Goal: Task Accomplishment & Management: Complete application form

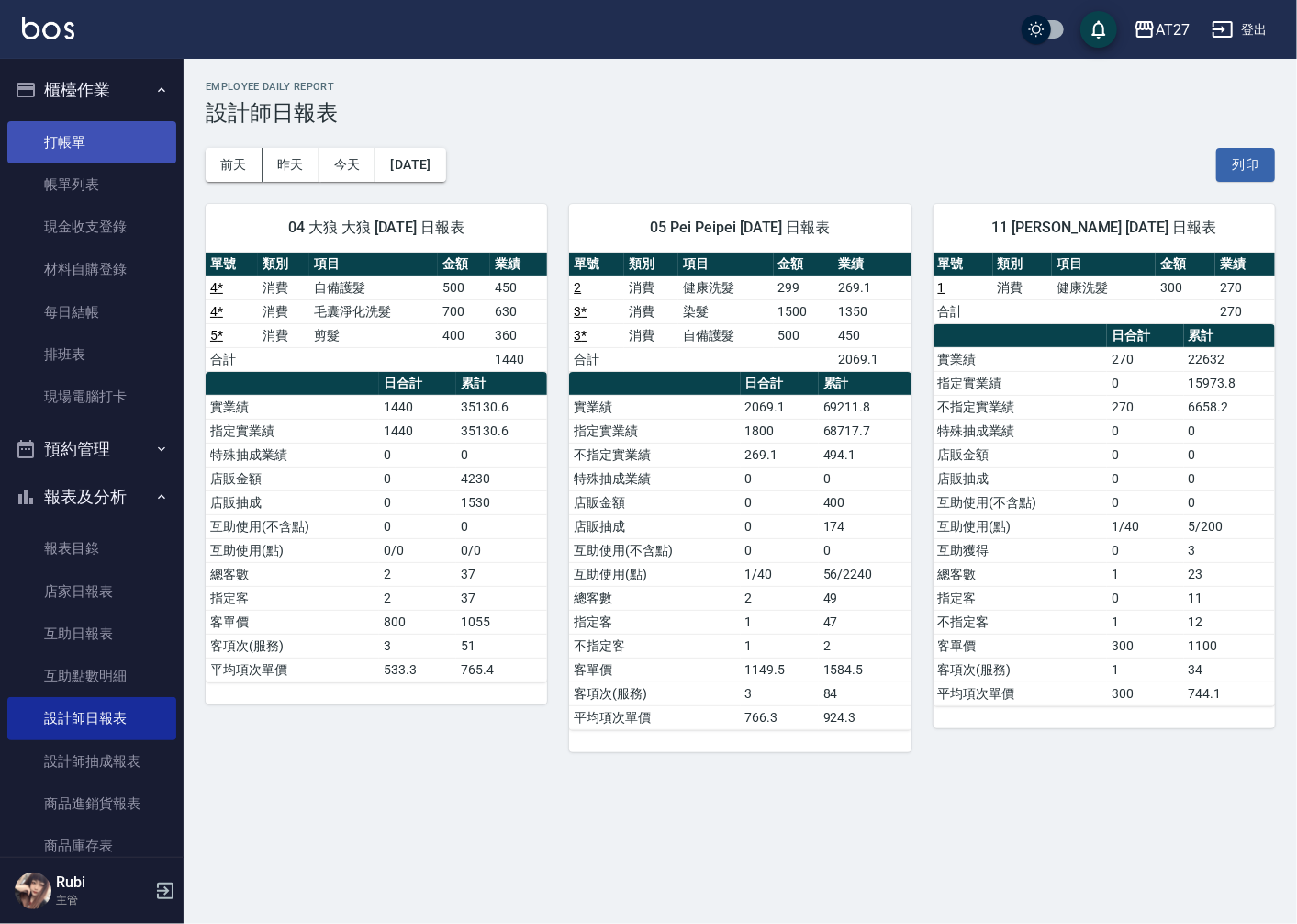
click at [74, 135] on link "打帳單" at bounding box center [91, 142] width 169 height 42
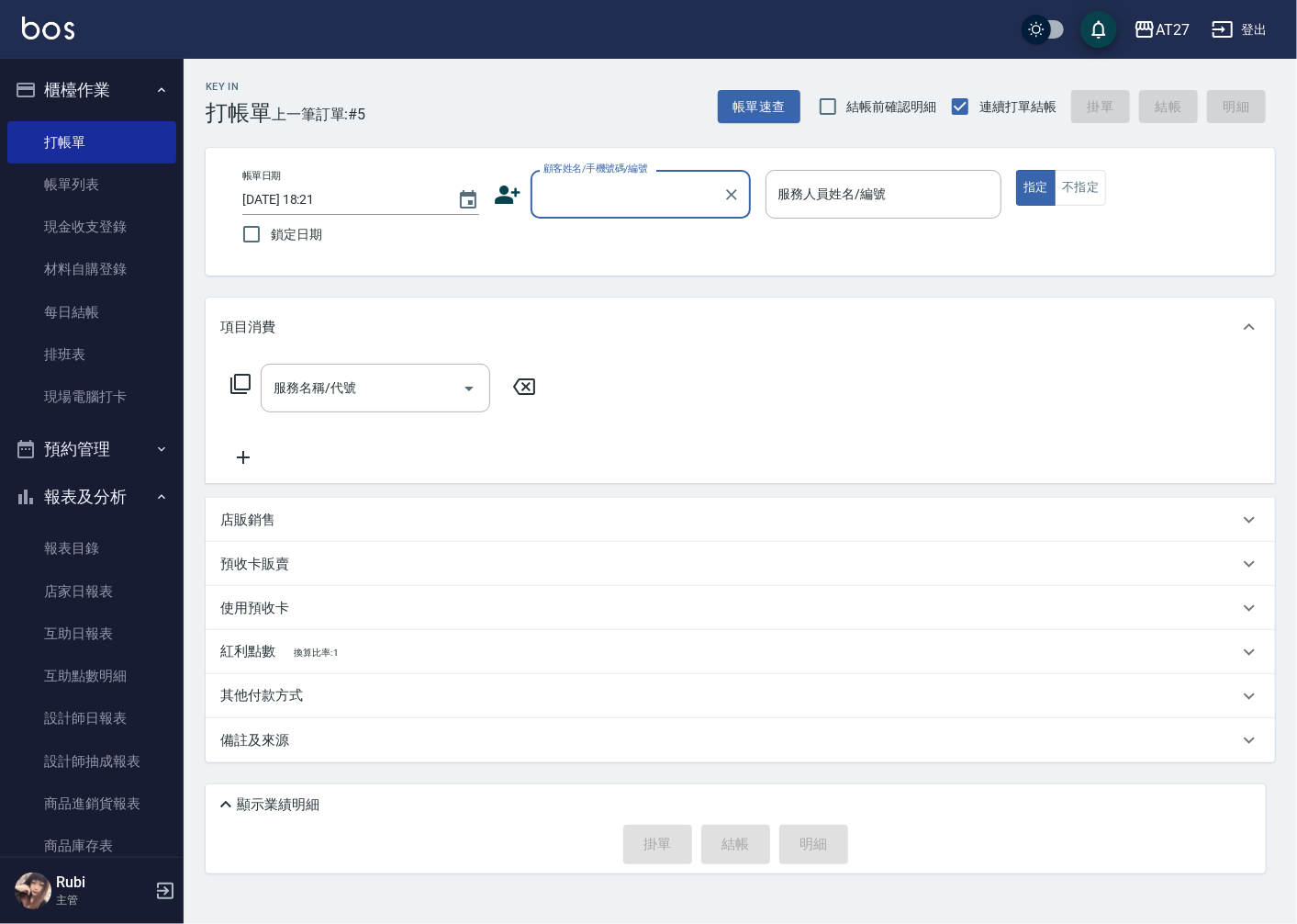
click at [652, 176] on div "顧客姓名/手機號碼/編號" at bounding box center [641, 194] width 220 height 48
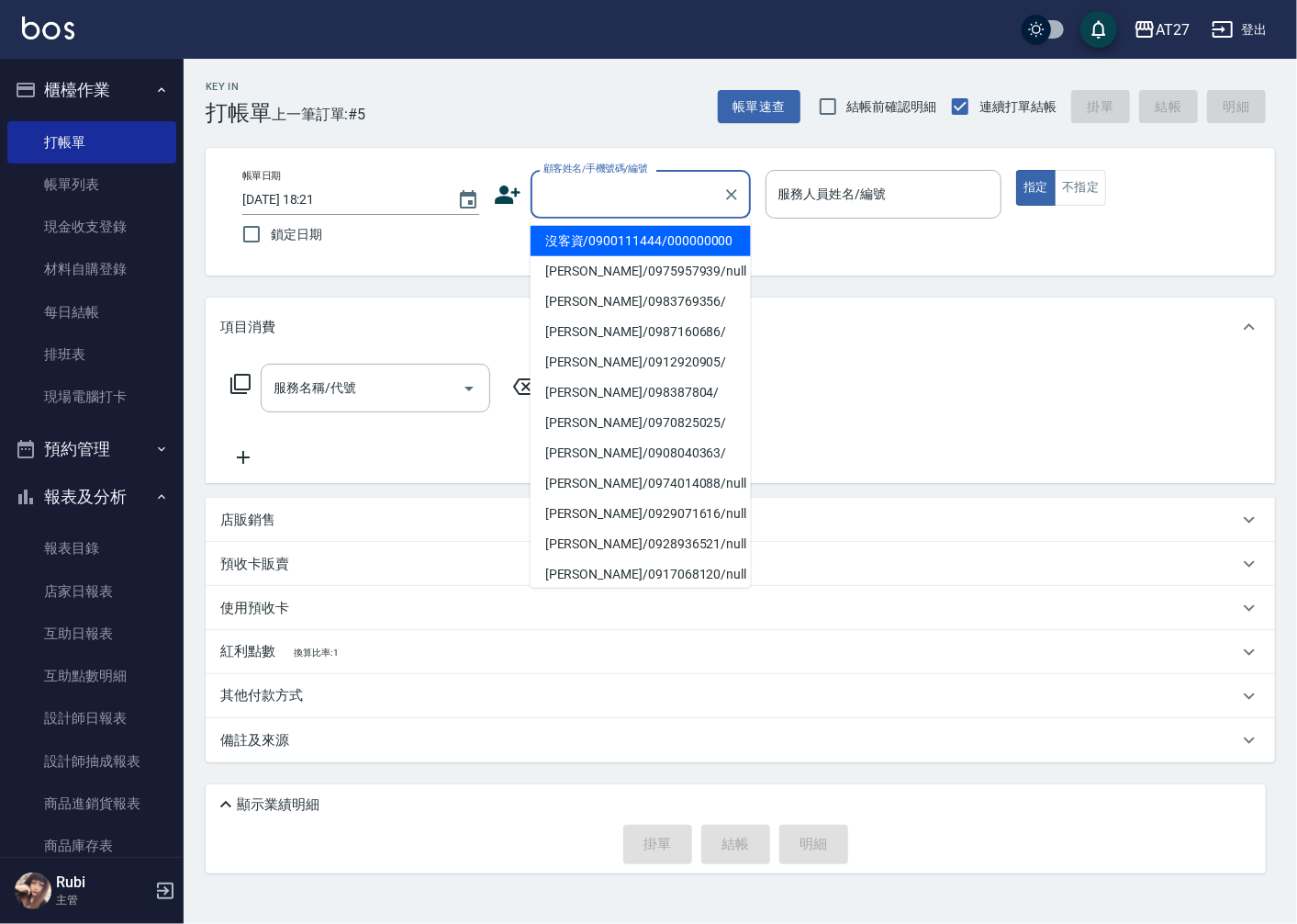
click at [685, 256] on li "沒客資/0900111444/000000000" at bounding box center [641, 241] width 220 height 30
type input "沒客資/0900111444/000000000"
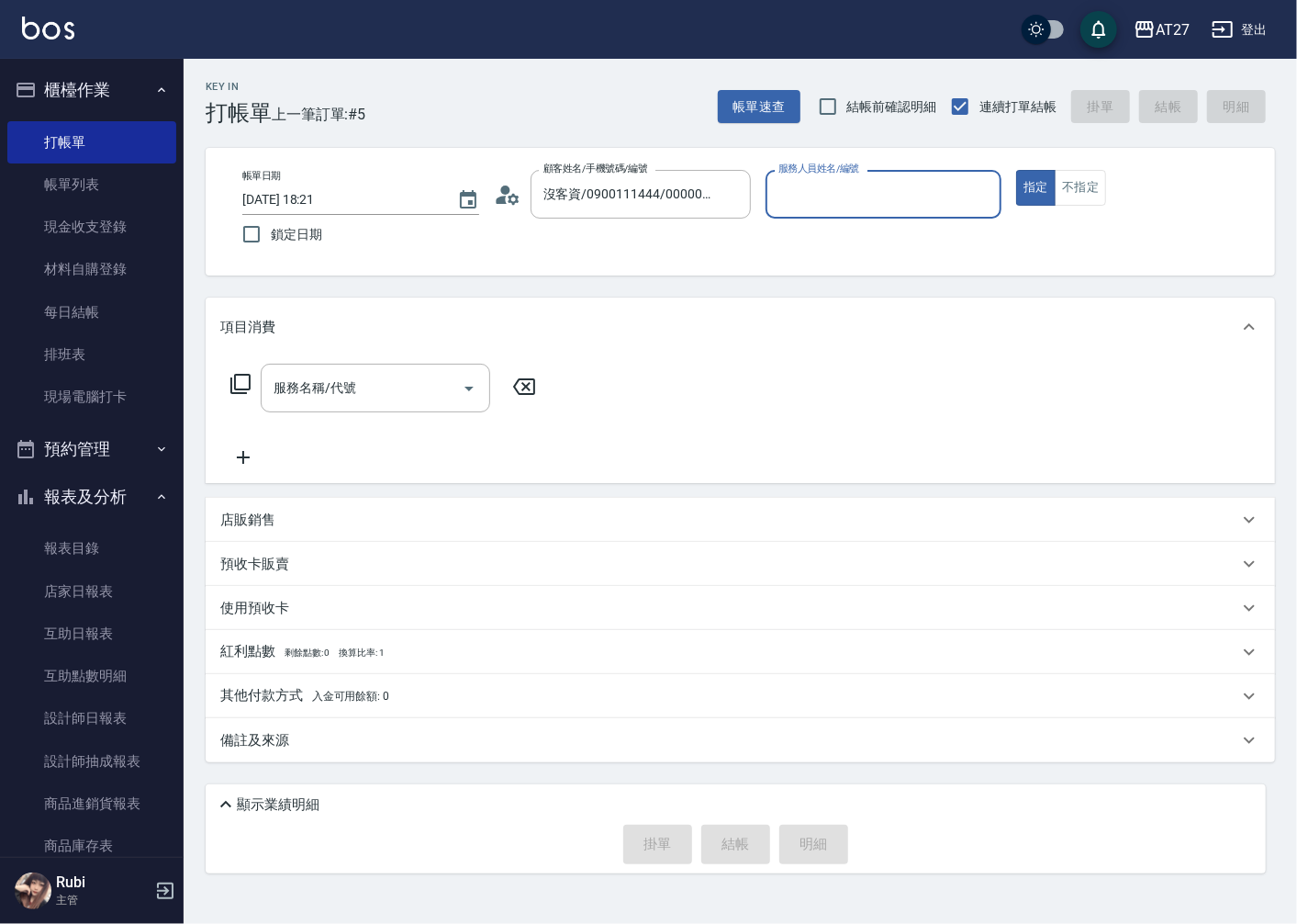
click at [841, 198] on input "服務人員姓名/編號" at bounding box center [884, 194] width 220 height 32
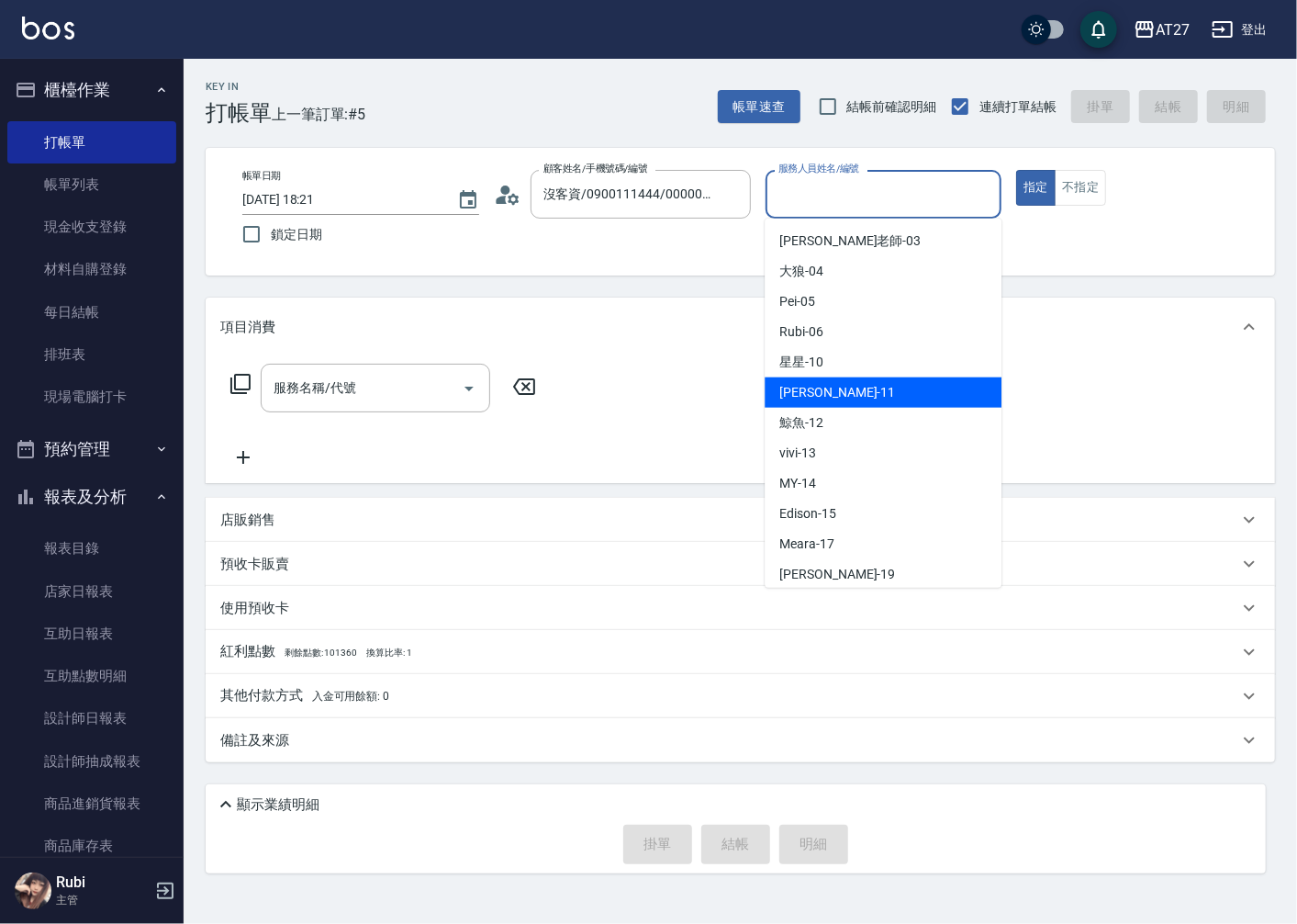
click at [898, 400] on div "[PERSON_NAME] -11" at bounding box center [883, 393] width 237 height 30
type input "[PERSON_NAME]-11"
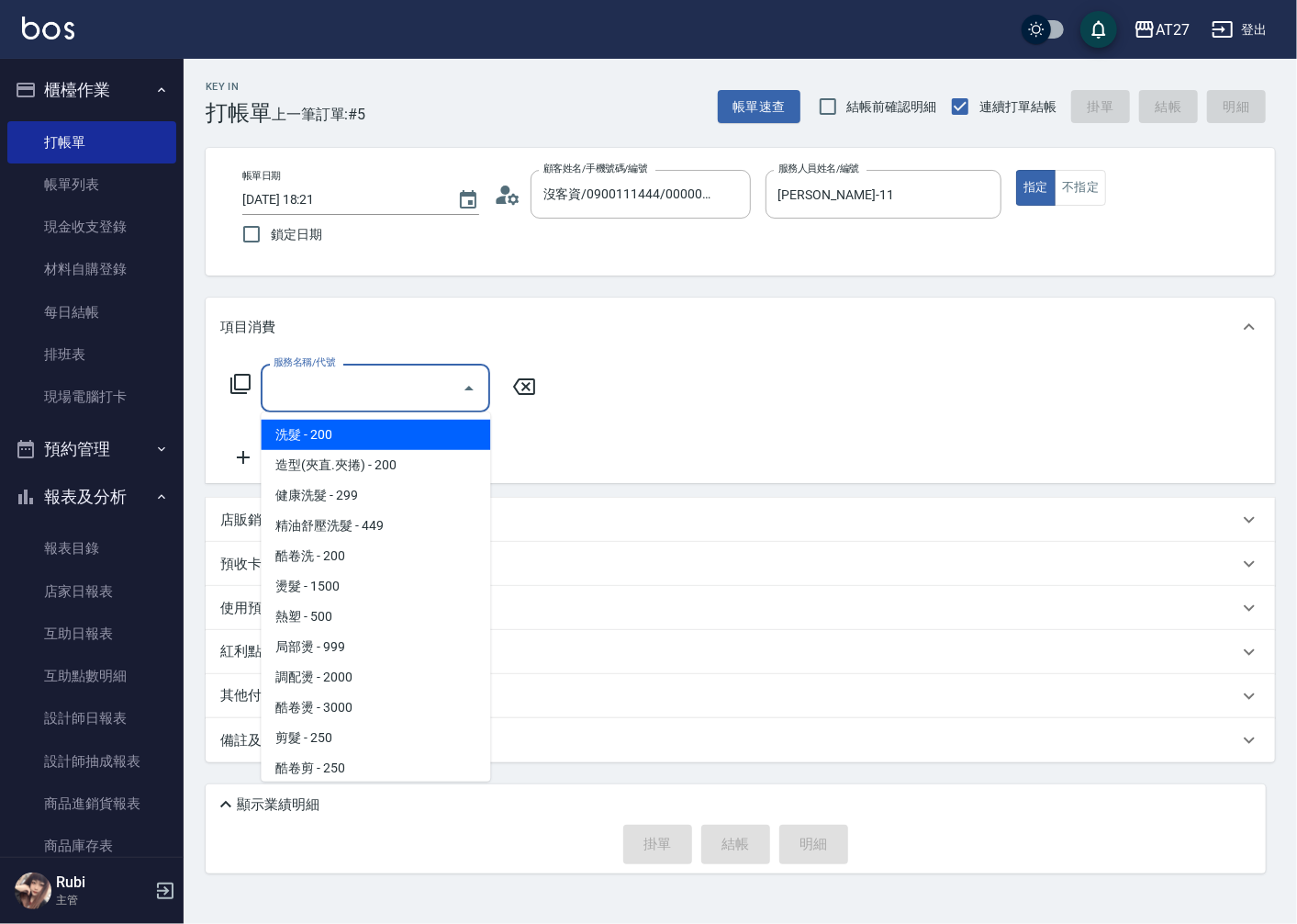
click at [364, 397] on input "服務名稱/代號" at bounding box center [362, 388] width 186 height 32
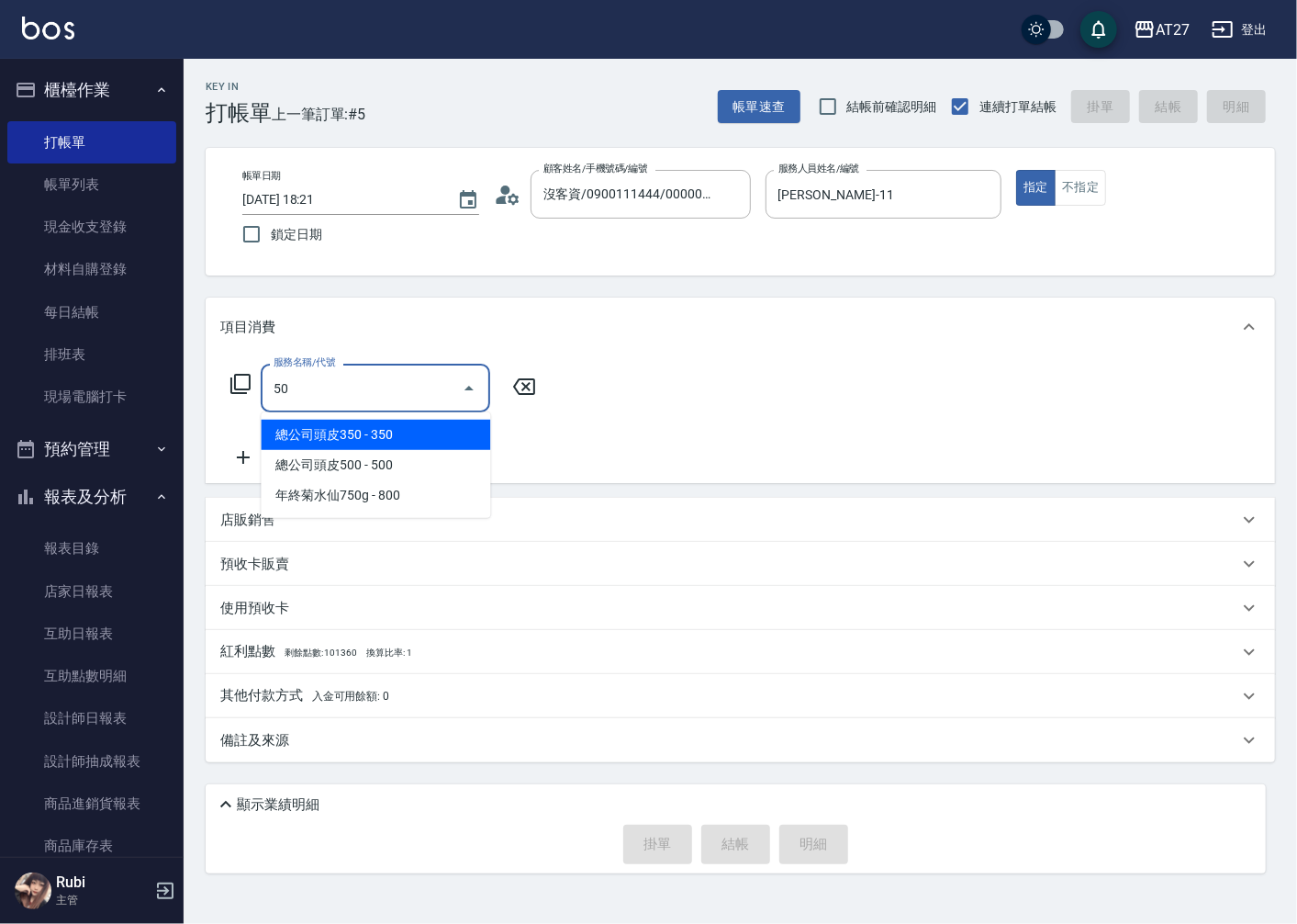
type input "501"
type input "100"
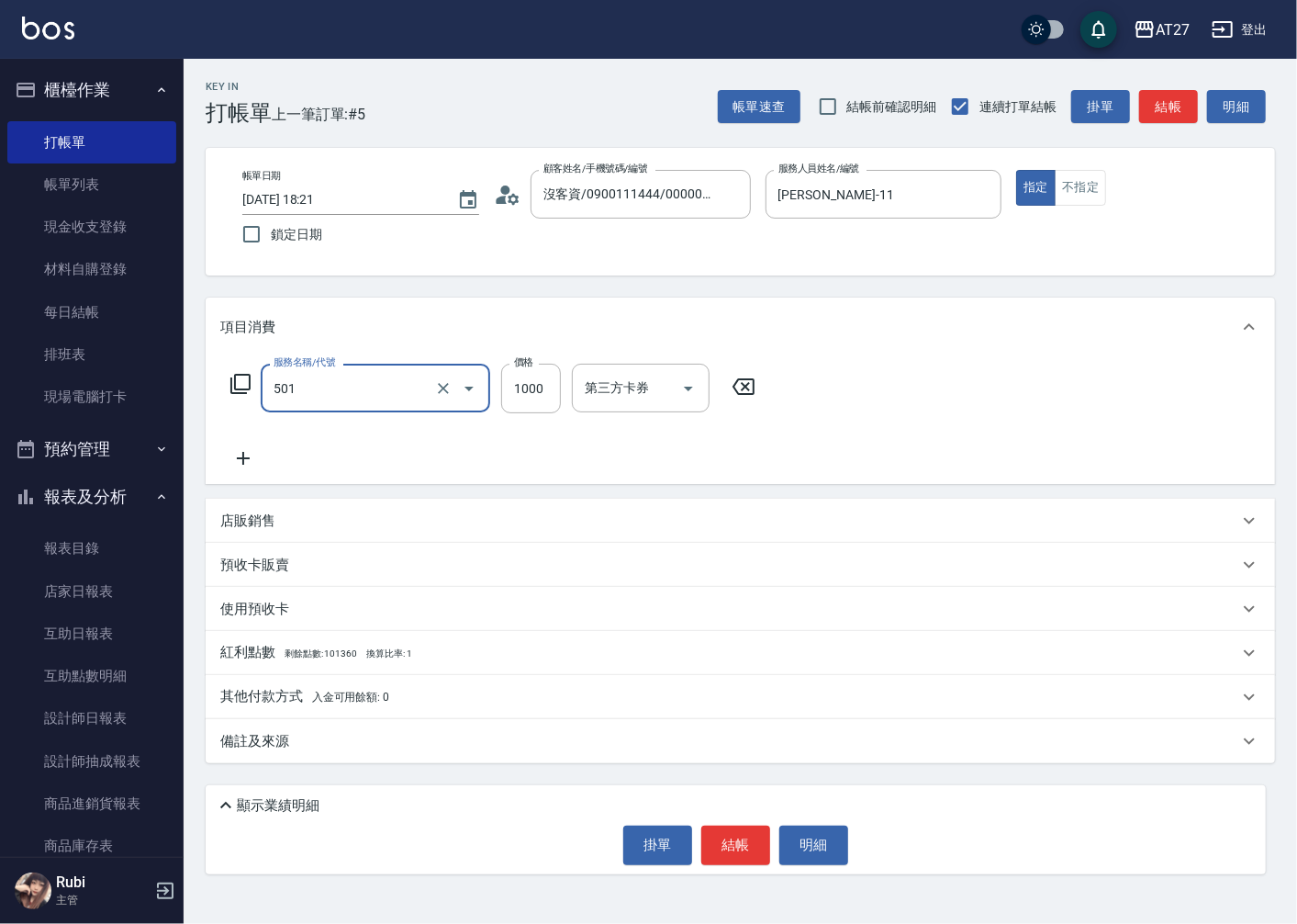
type input "染髮(501)"
type input "1"
type input "0"
type input "178"
type input "170"
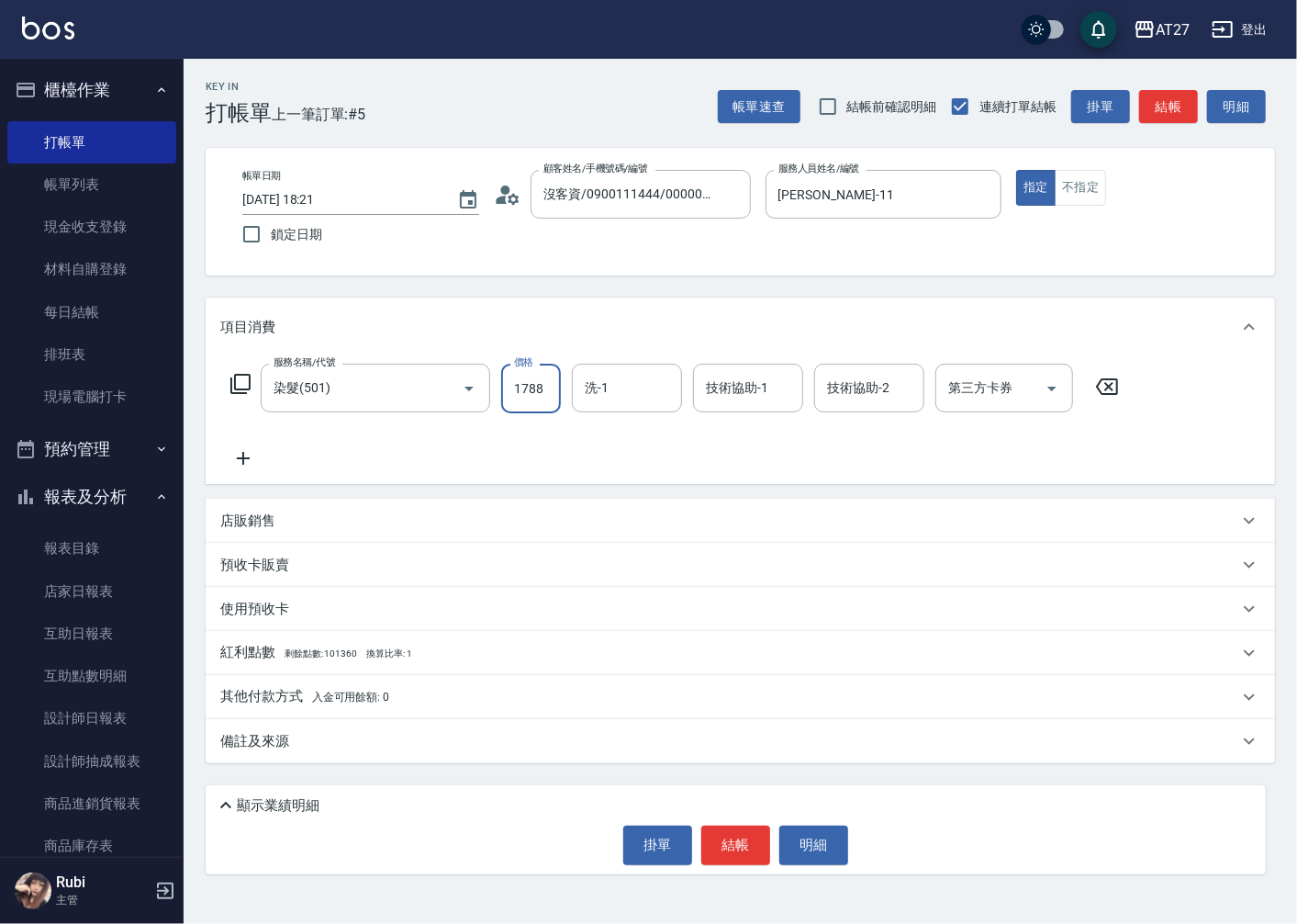
type input "1788"
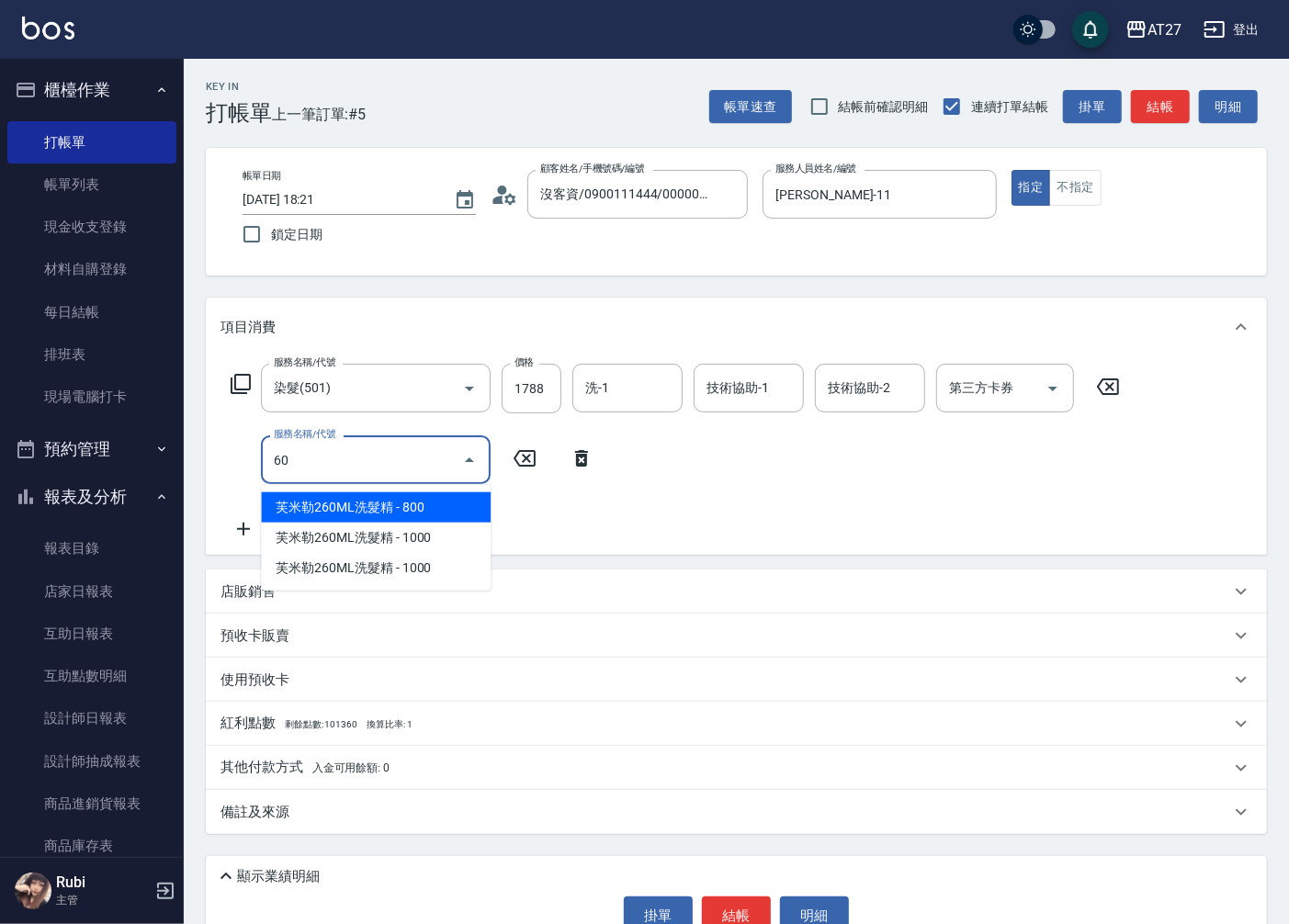
type input "608"
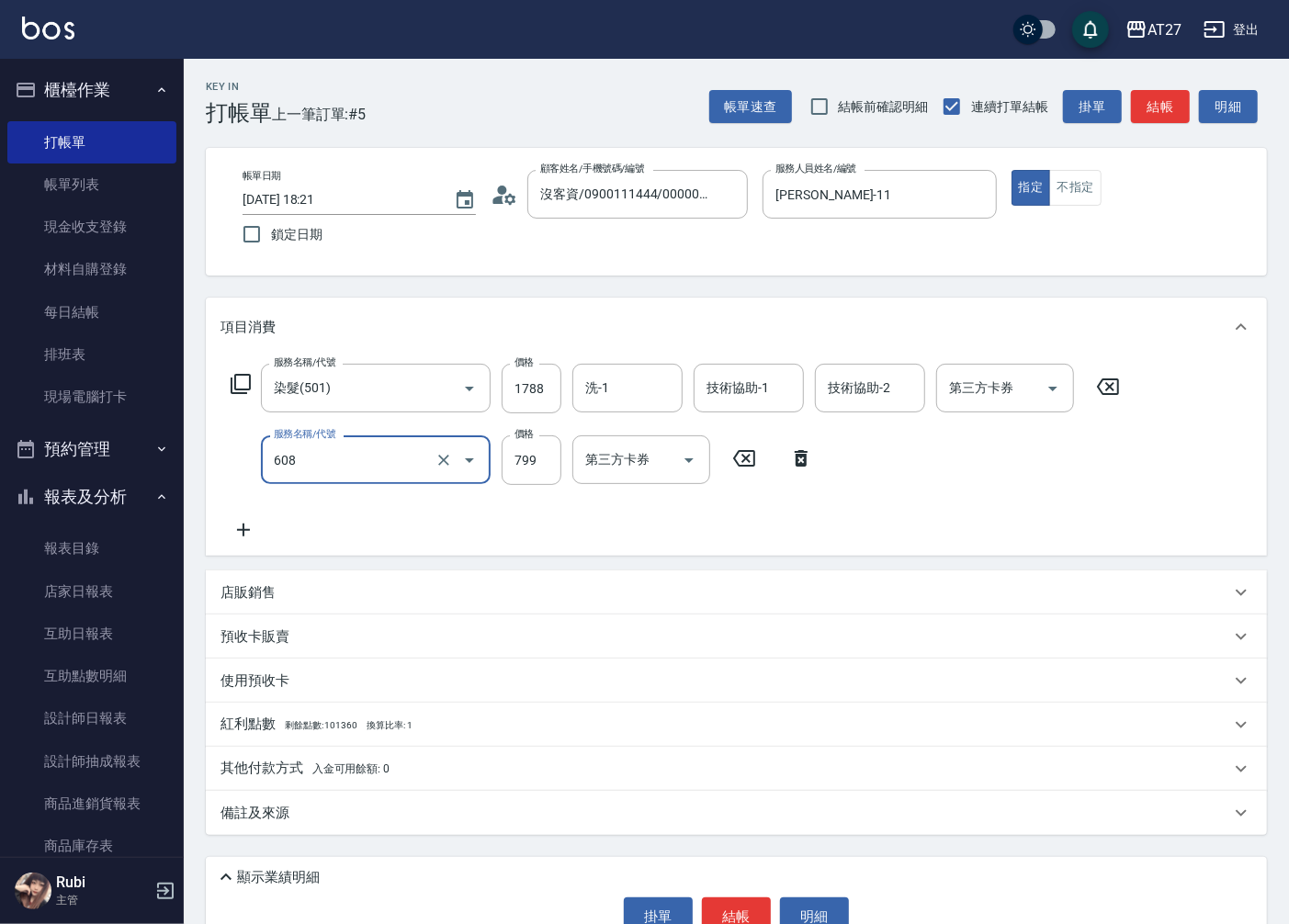
type input "250"
type input "自購二段(608)"
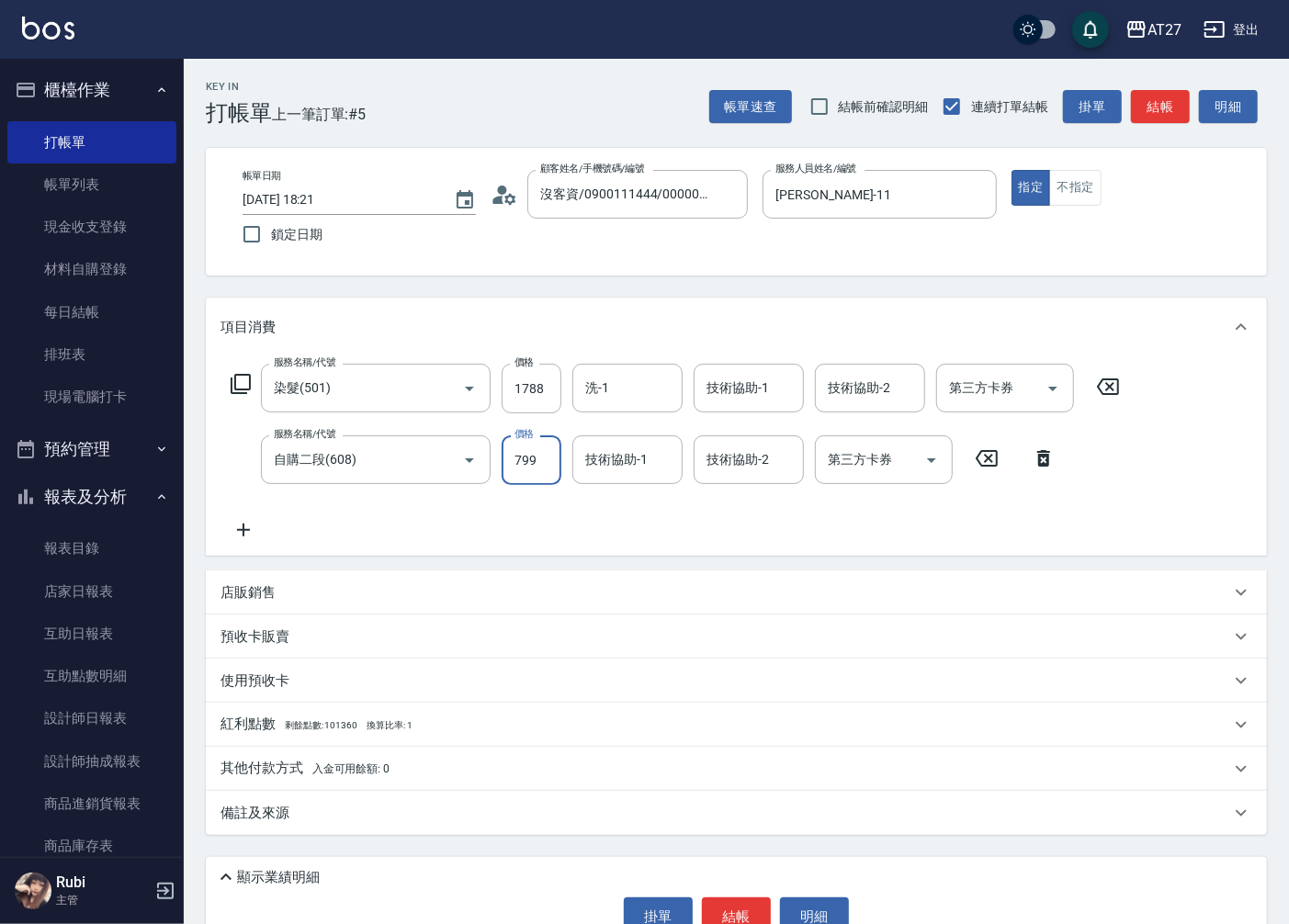
type input "1"
type input "170"
type input "100"
type input "270"
type input "1000"
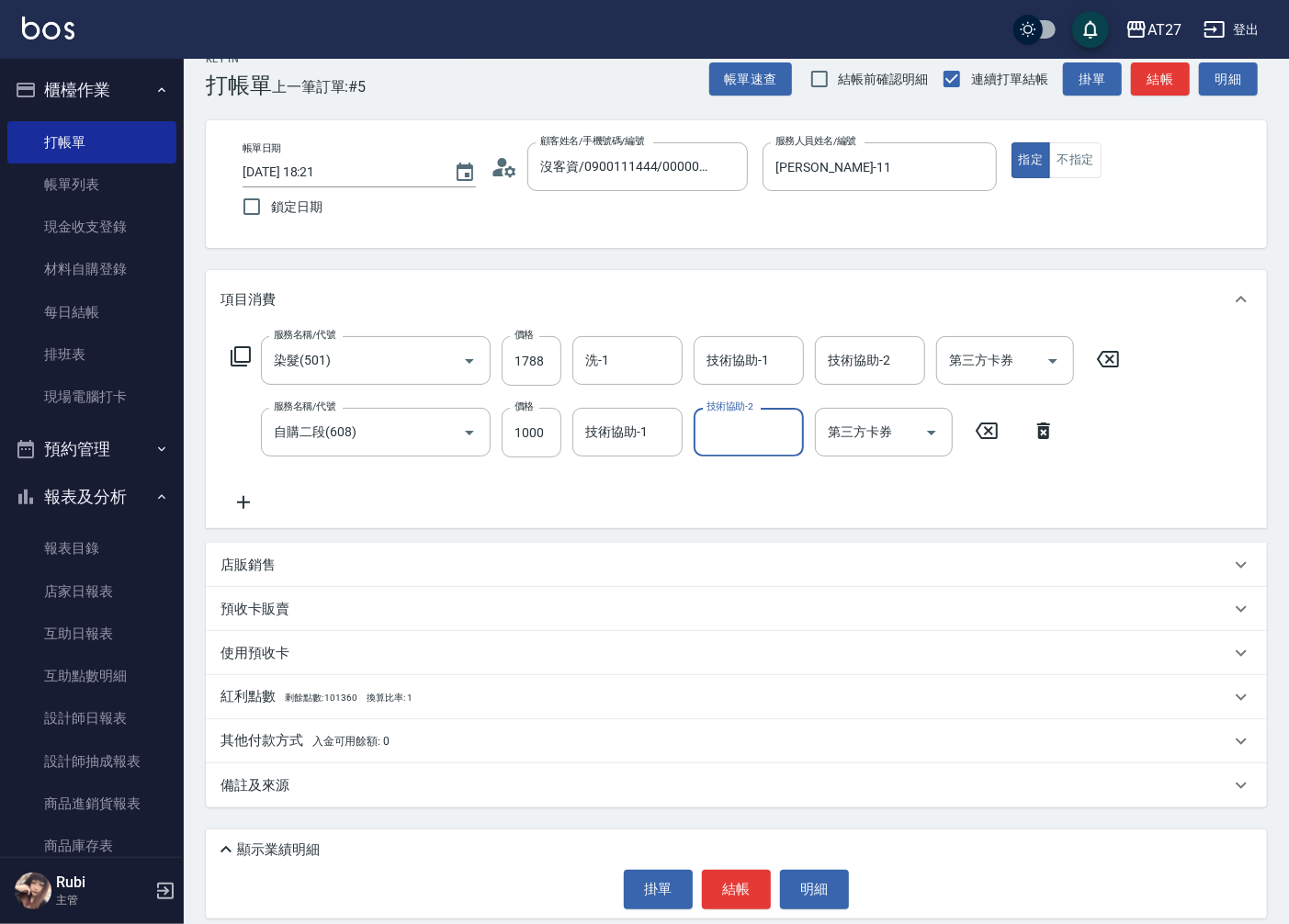
scroll to position [42, 0]
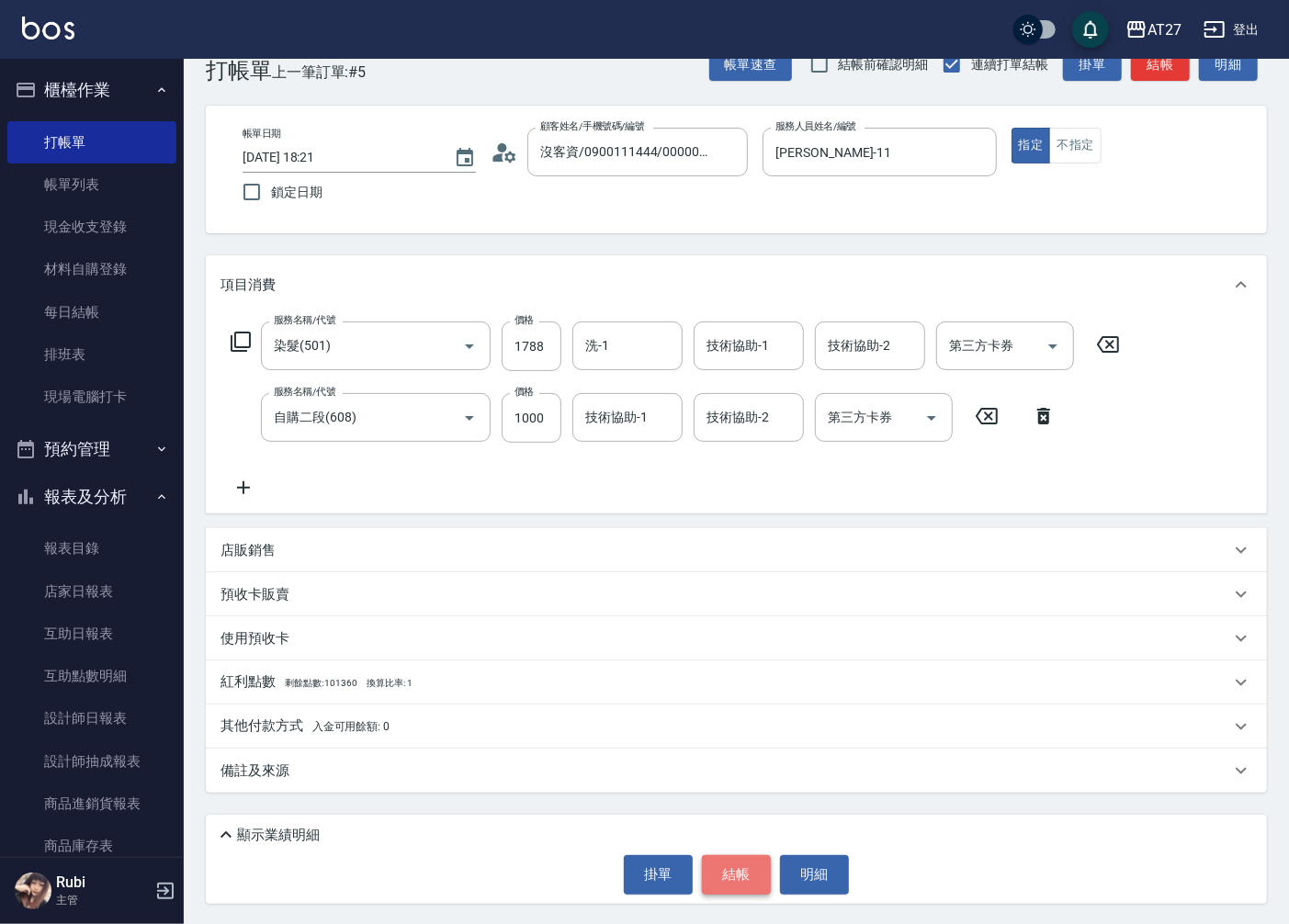
click at [746, 883] on button "結帳" at bounding box center [736, 874] width 69 height 38
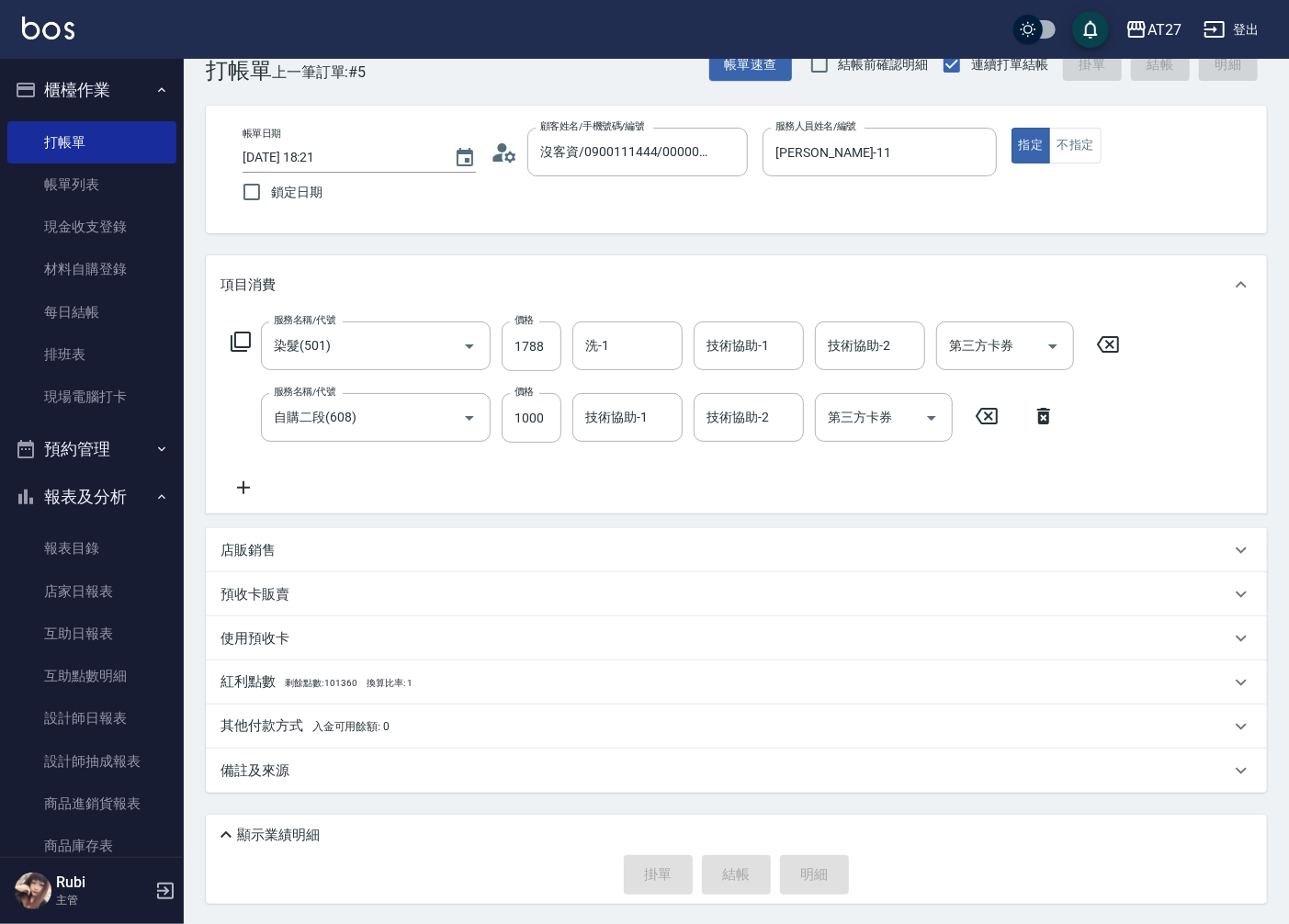
type input "0"
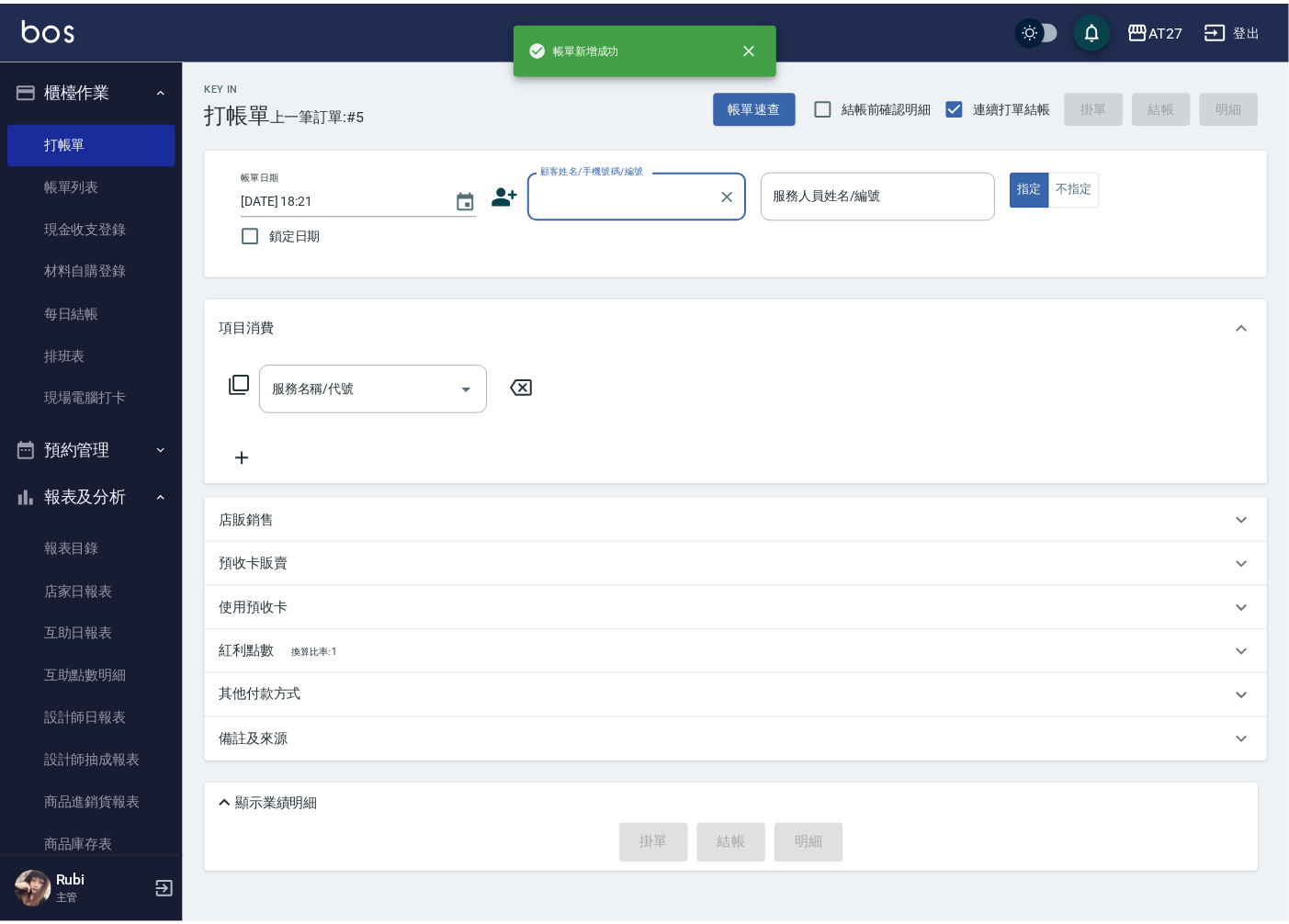
scroll to position [0, 0]
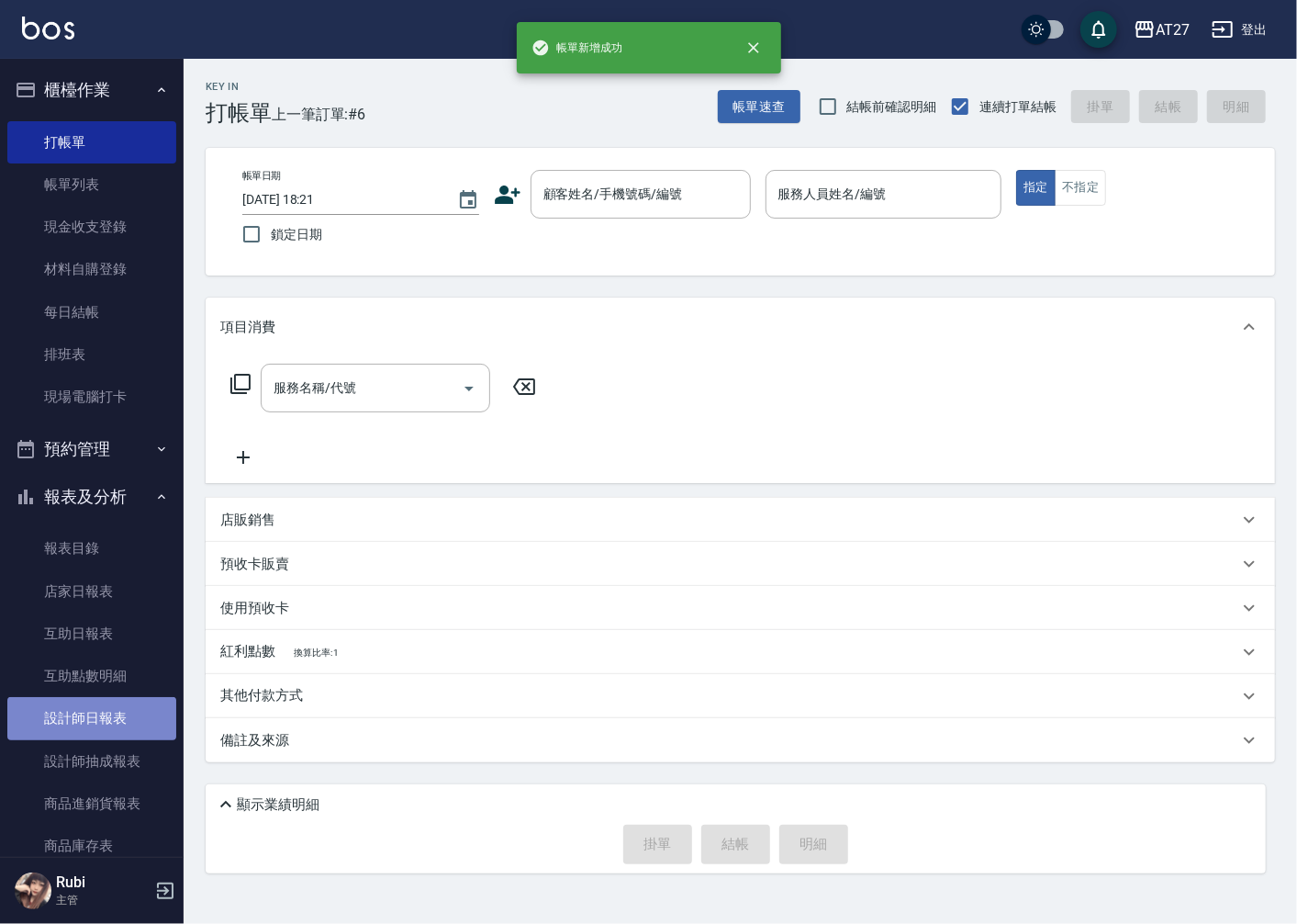
click at [126, 722] on link "設計師日報表" at bounding box center [91, 717] width 169 height 42
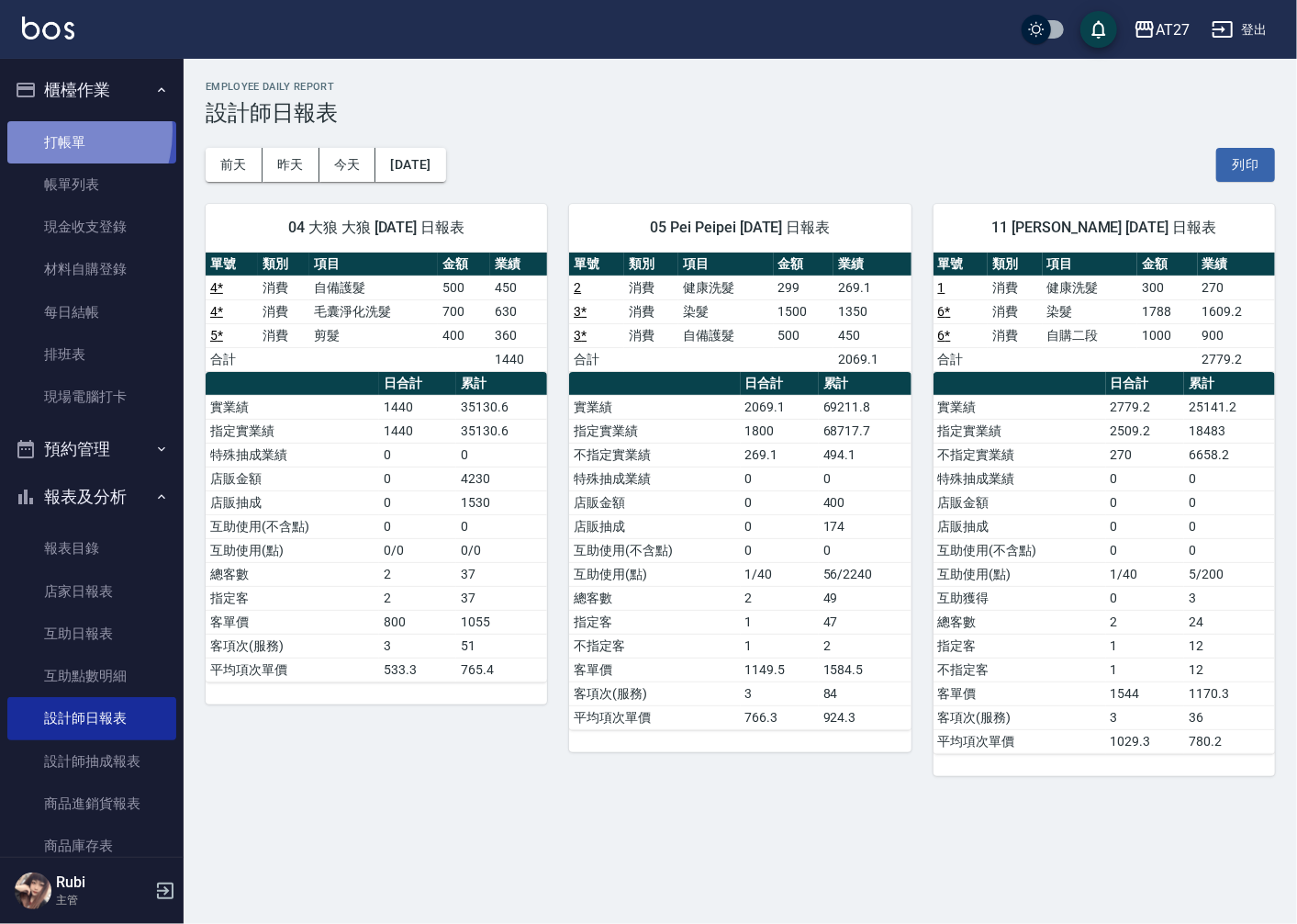
click at [40, 130] on link "打帳單" at bounding box center [91, 142] width 169 height 42
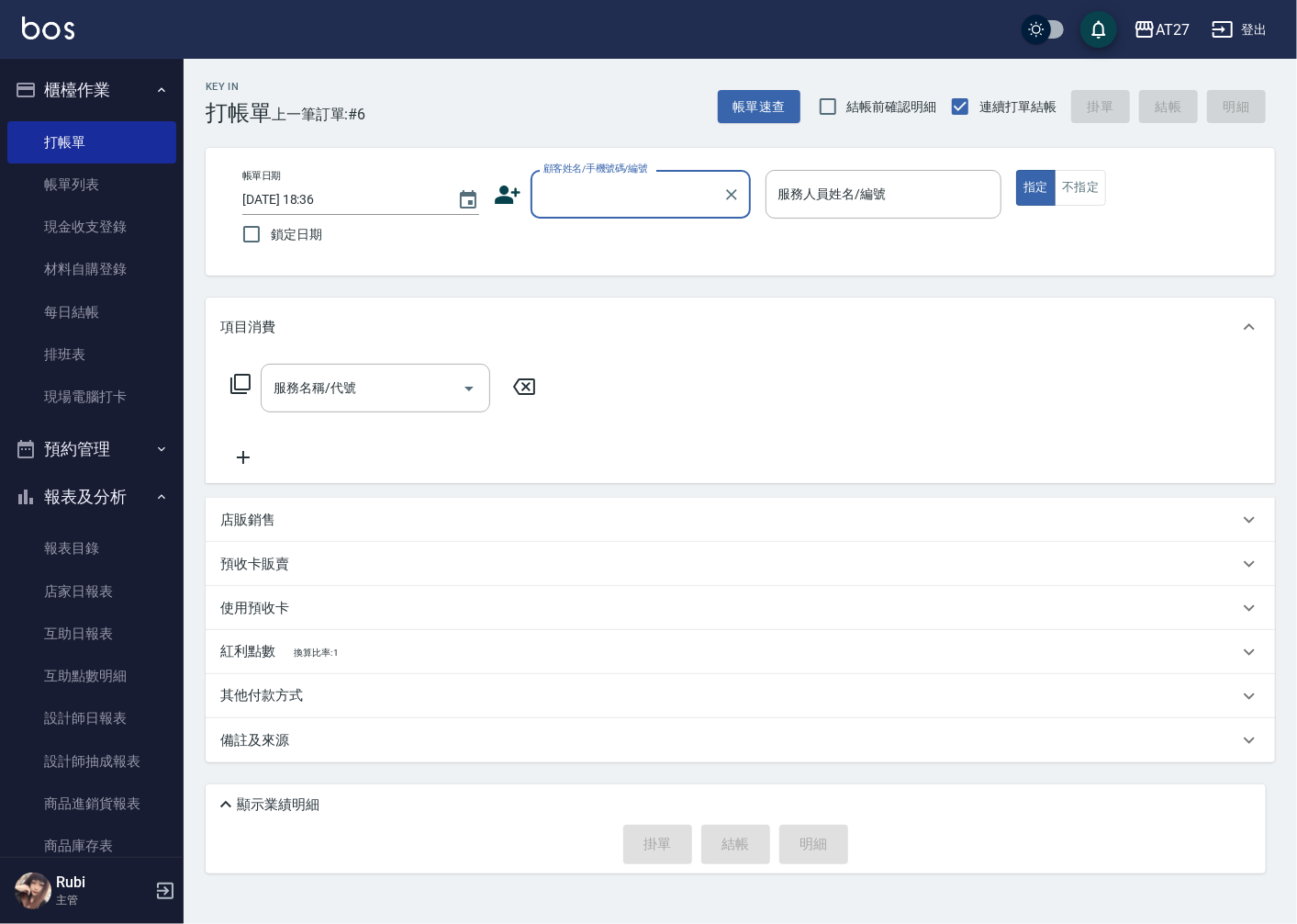
click at [658, 204] on input "顧客姓名/手機號碼/編號" at bounding box center [627, 194] width 176 height 32
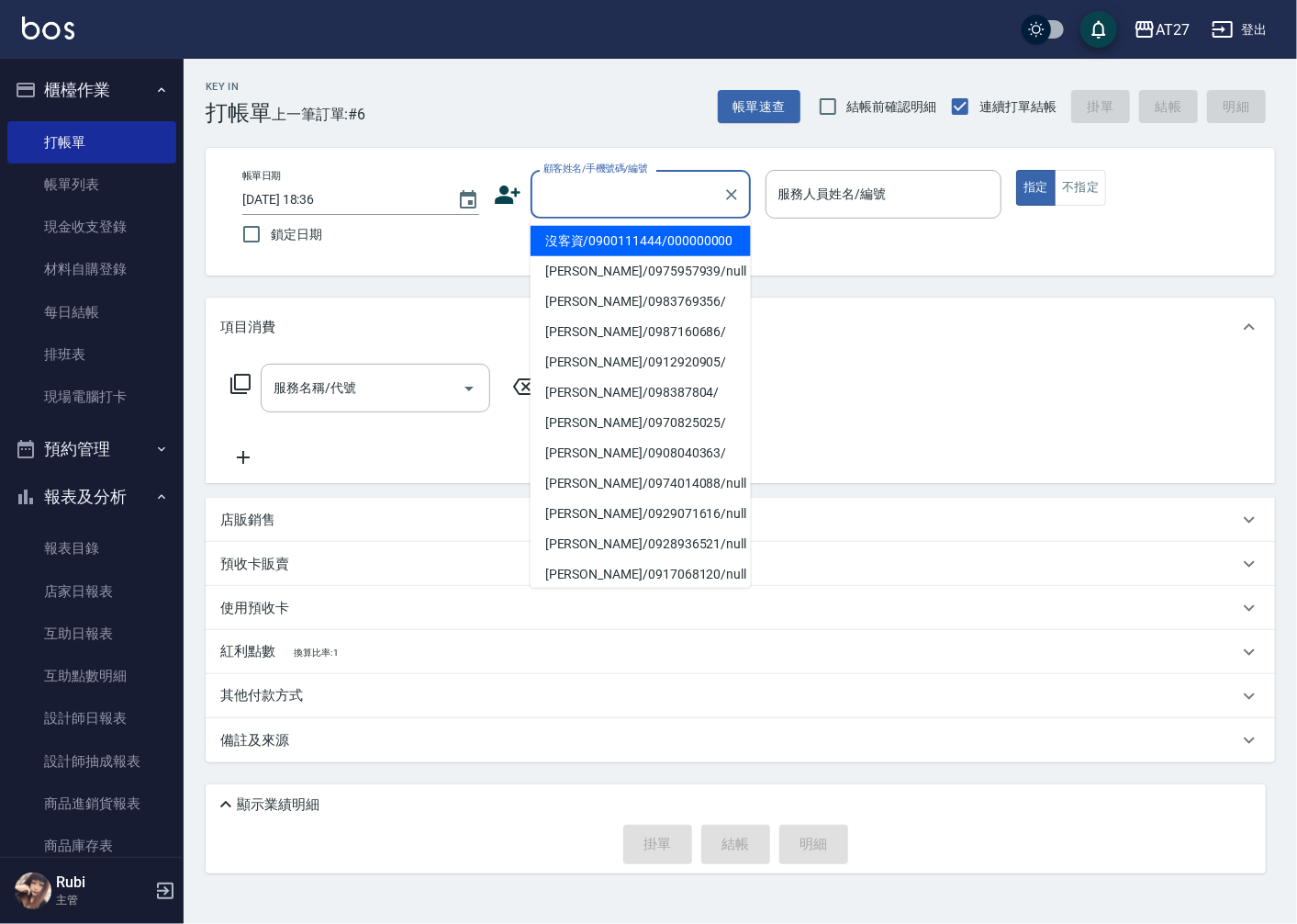
click at [652, 232] on li "沒客資/0900111444/000000000" at bounding box center [641, 241] width 220 height 30
type input "沒客資/0900111444/000000000"
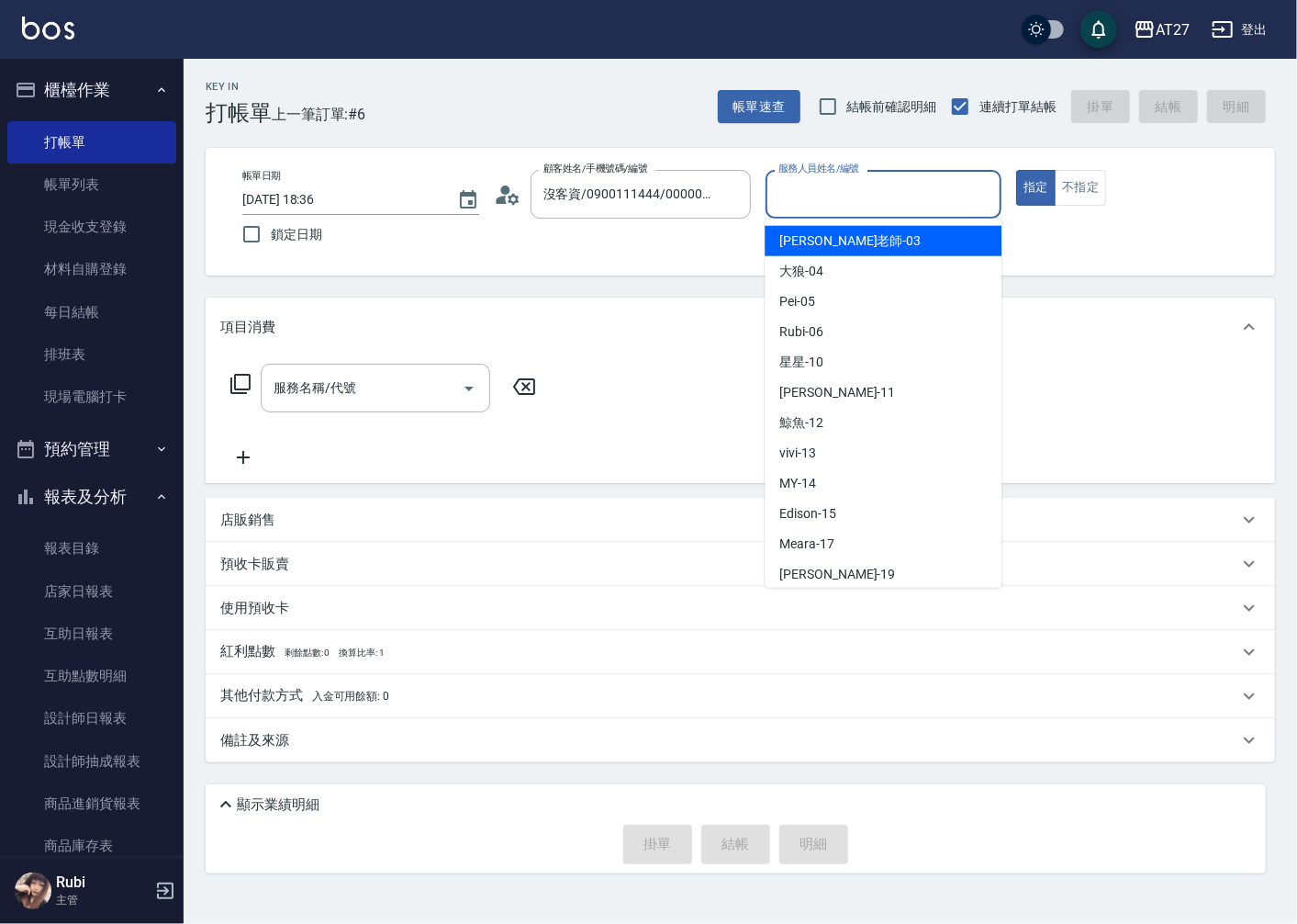
click at [832, 189] on input "服務人員姓名/編號" at bounding box center [884, 194] width 220 height 32
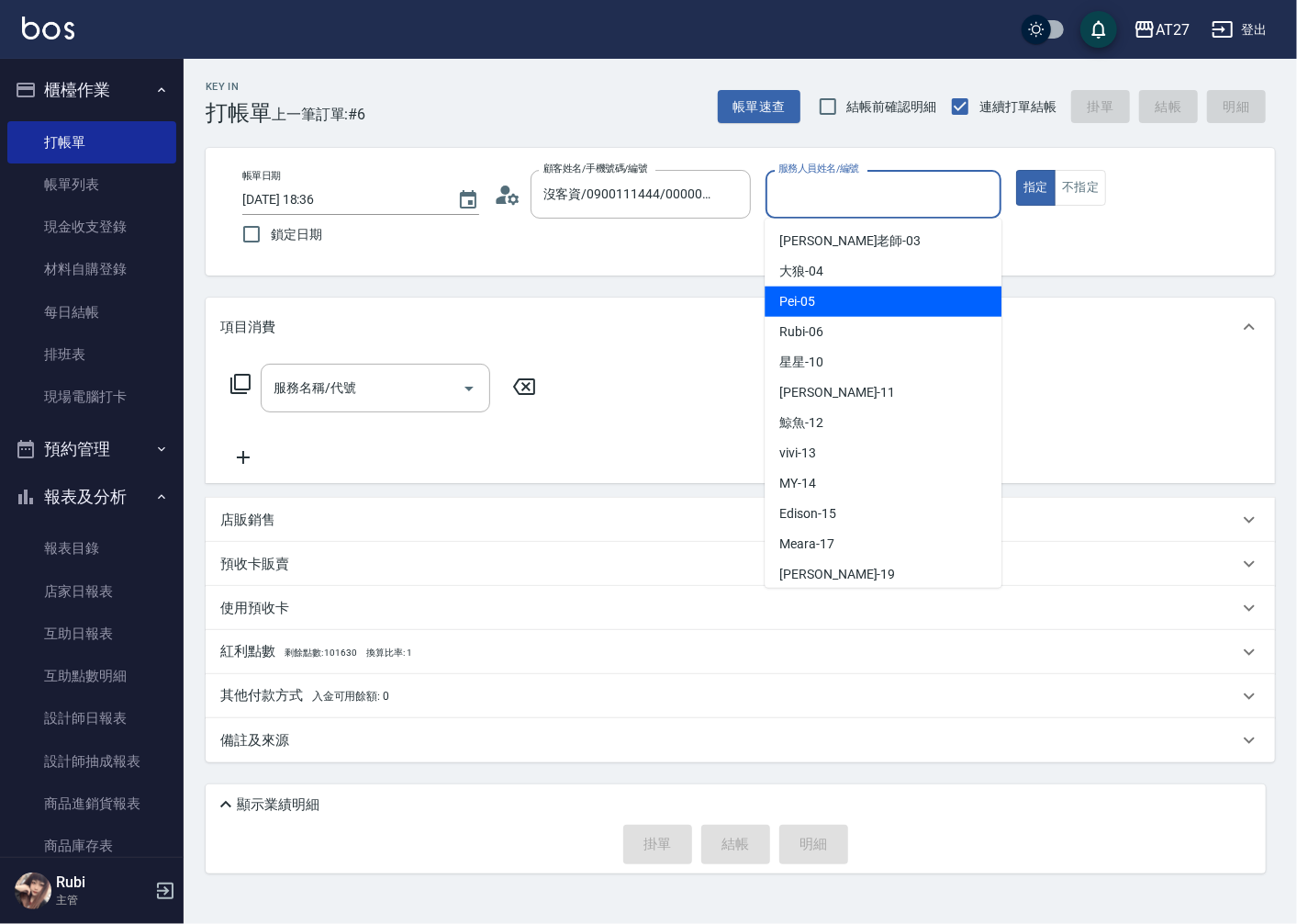
click at [884, 305] on div "Pei -05" at bounding box center [883, 301] width 237 height 30
type input "Pei-05"
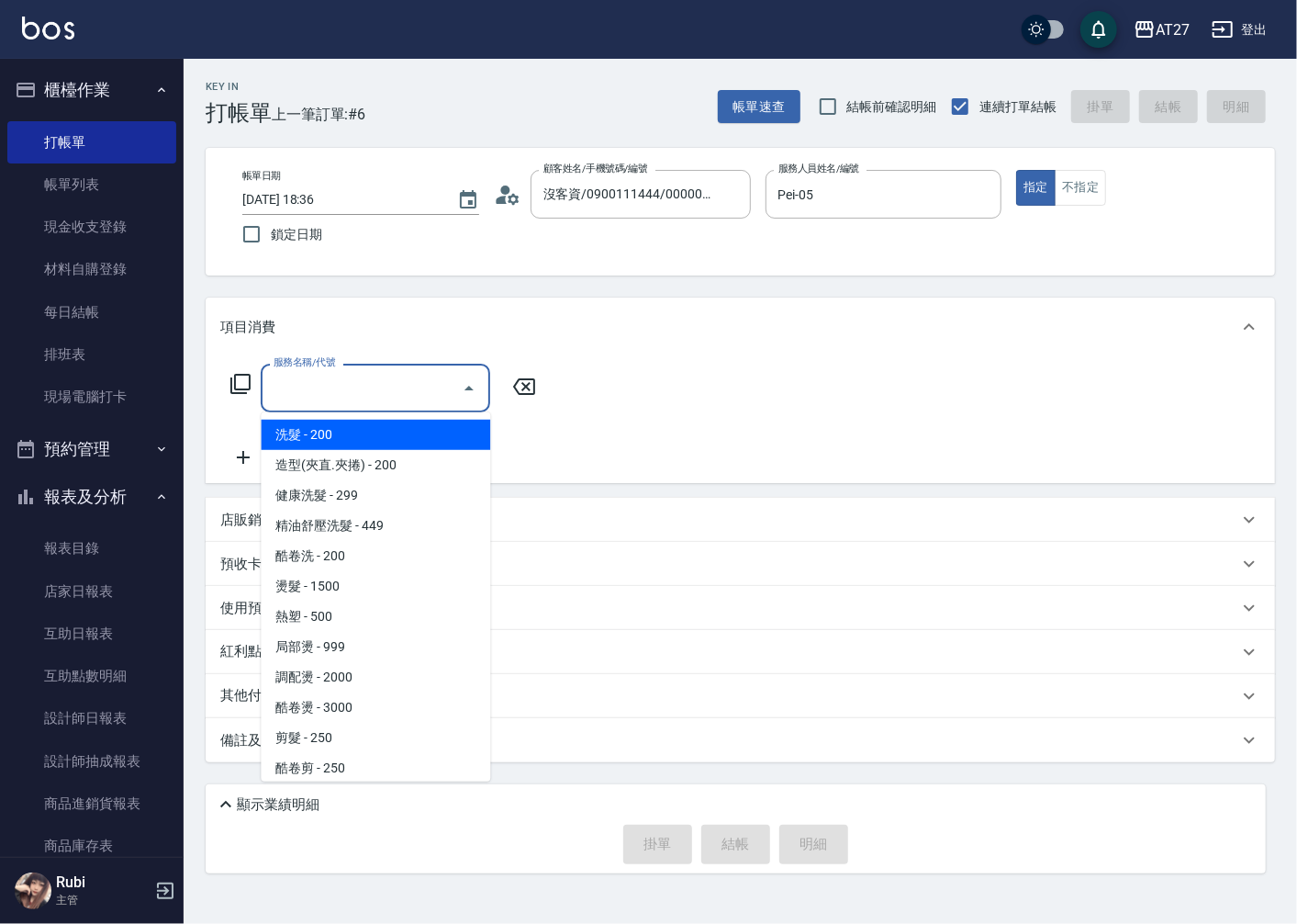
click at [352, 400] on input "服務名稱/代號" at bounding box center [362, 388] width 186 height 32
click at [328, 423] on span "洗髮 - 200" at bounding box center [376, 434] width 229 height 30
type input "洗髮(201)"
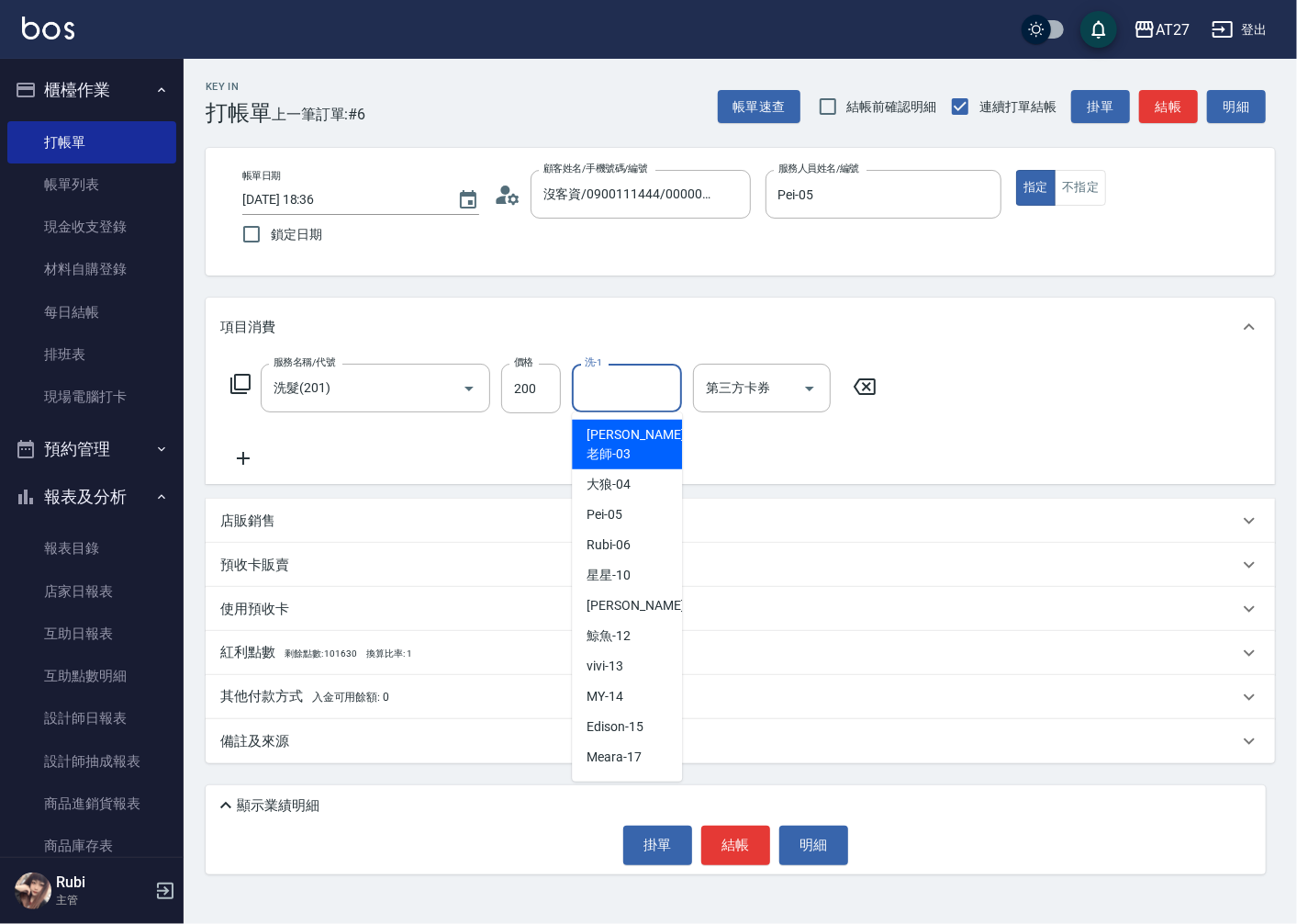
click at [628, 379] on input "洗-1" at bounding box center [627, 388] width 93 height 32
click at [487, 434] on div "服務名稱/代號 洗髮(201) 服務名稱/代號 價格 200 價格 洗-1 洗-1 第三方卡券 第三方卡券" at bounding box center [554, 416] width 668 height 105
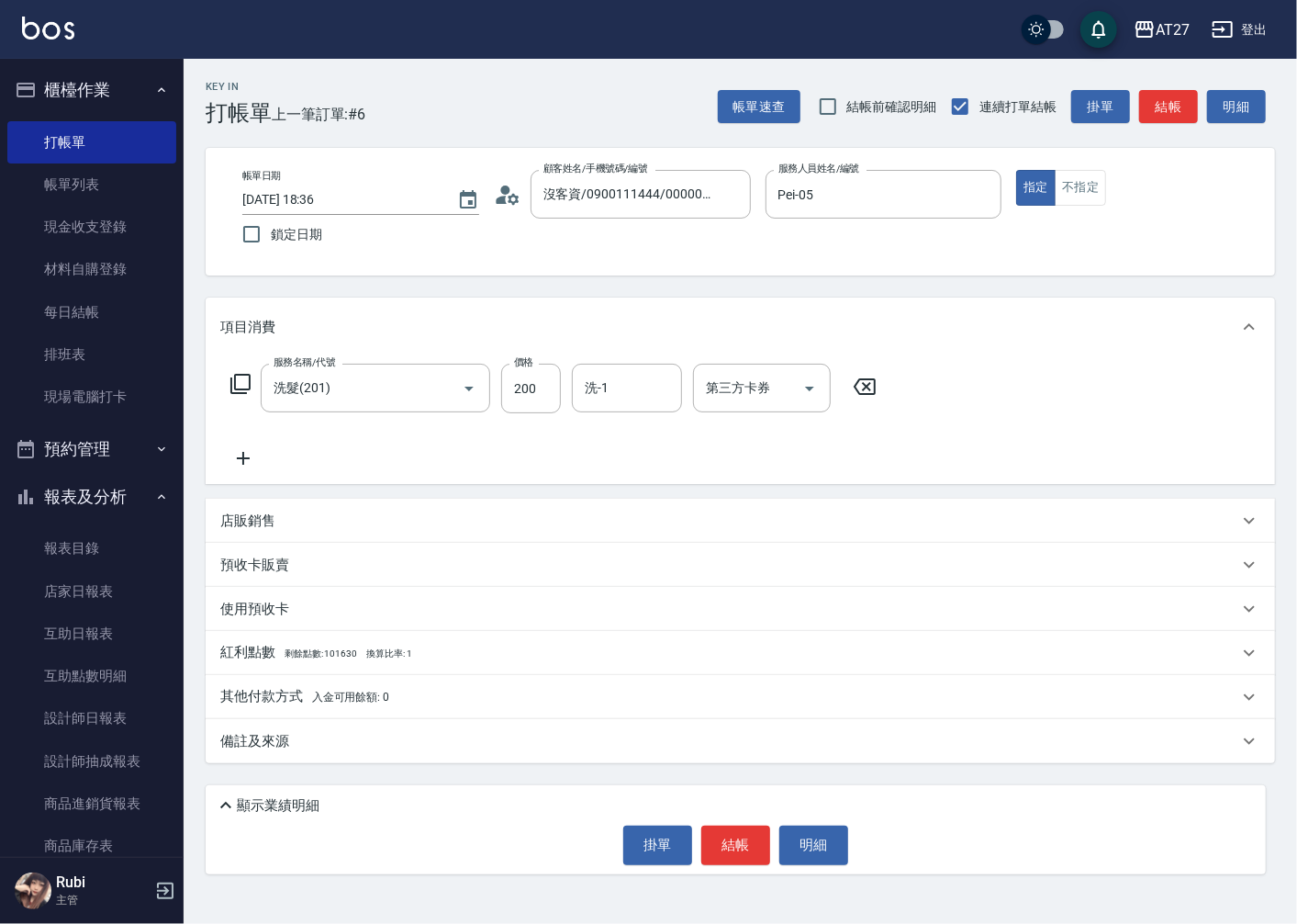
click at [240, 463] on icon at bounding box center [242, 459] width 46 height 22
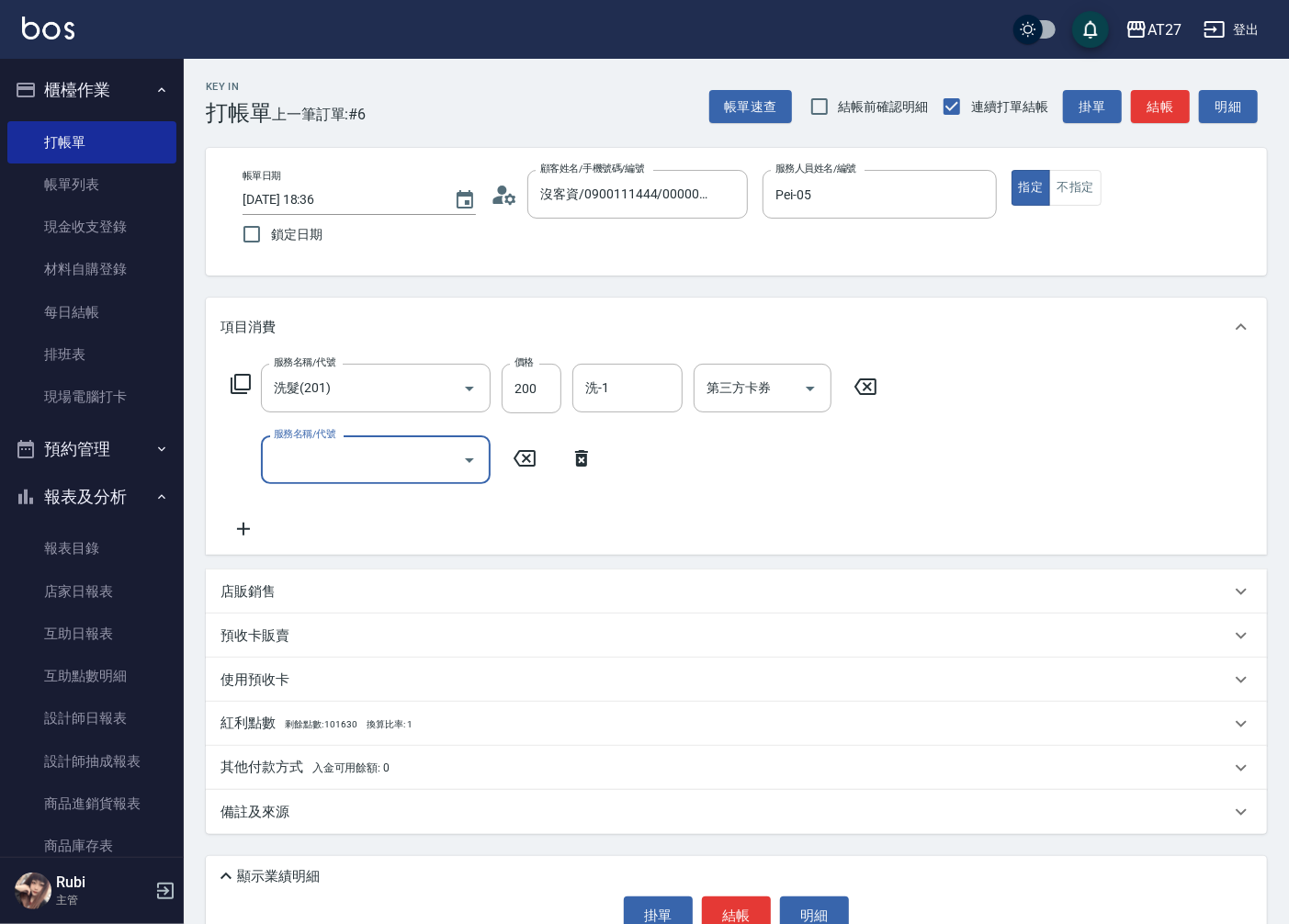
click at [319, 471] on input "服務名稱/代號" at bounding box center [362, 460] width 186 height 32
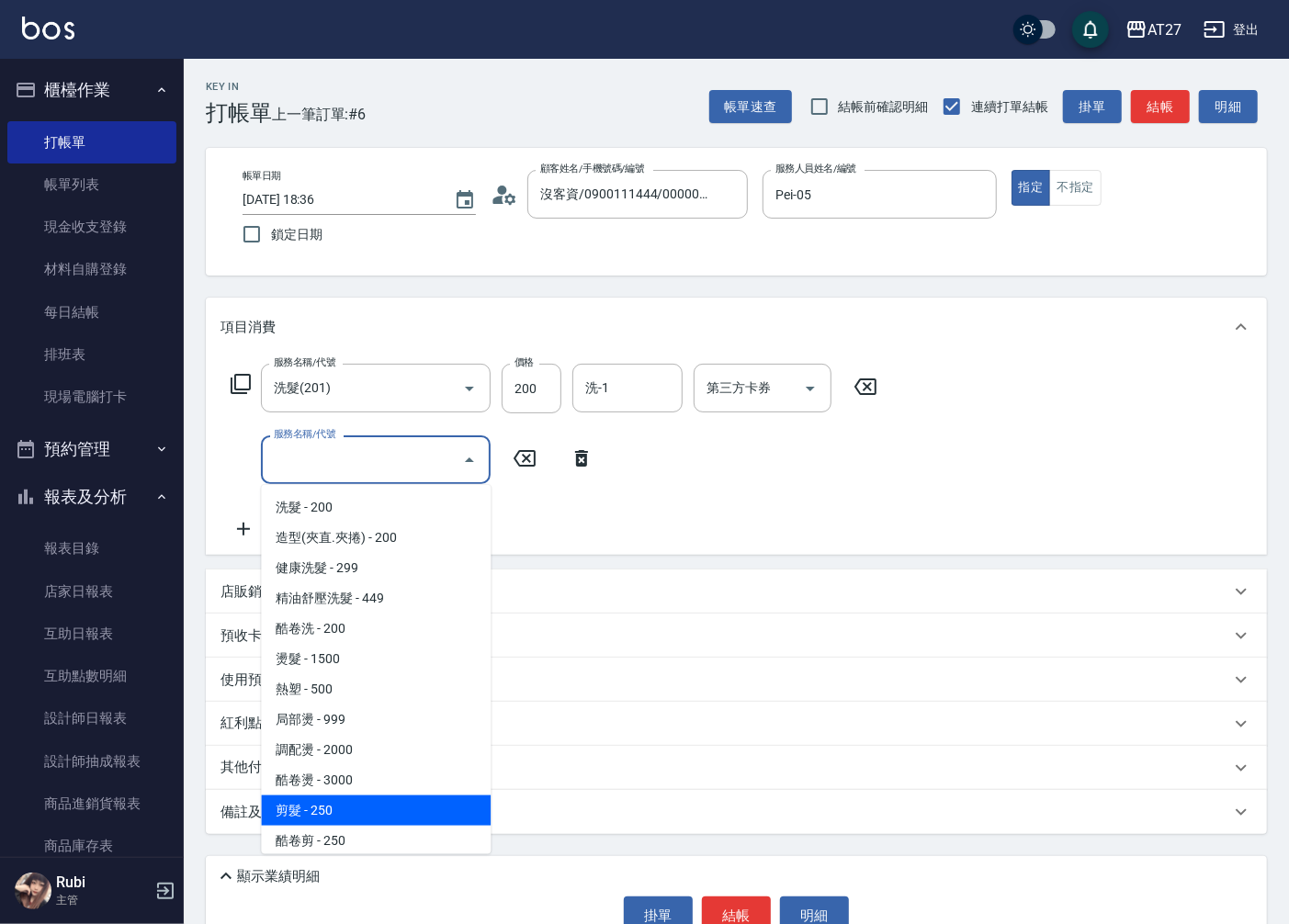
click at [355, 805] on span "剪髮 - 250" at bounding box center [376, 810] width 229 height 30
type input "40"
type input "剪髮(401)"
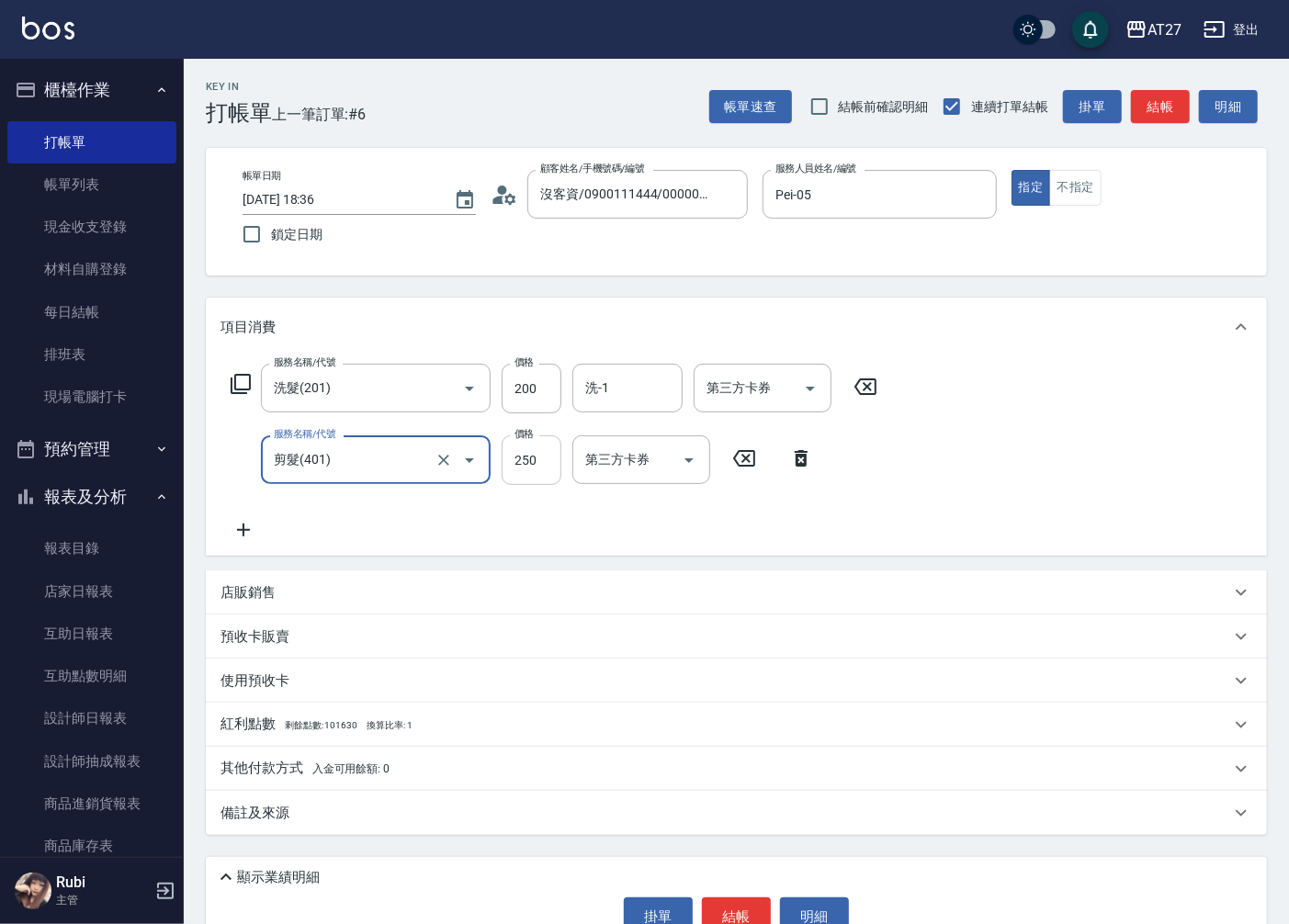
click at [545, 449] on input "250" at bounding box center [532, 460] width 60 height 49
type input "3"
type input "20"
type input "30"
type input "50"
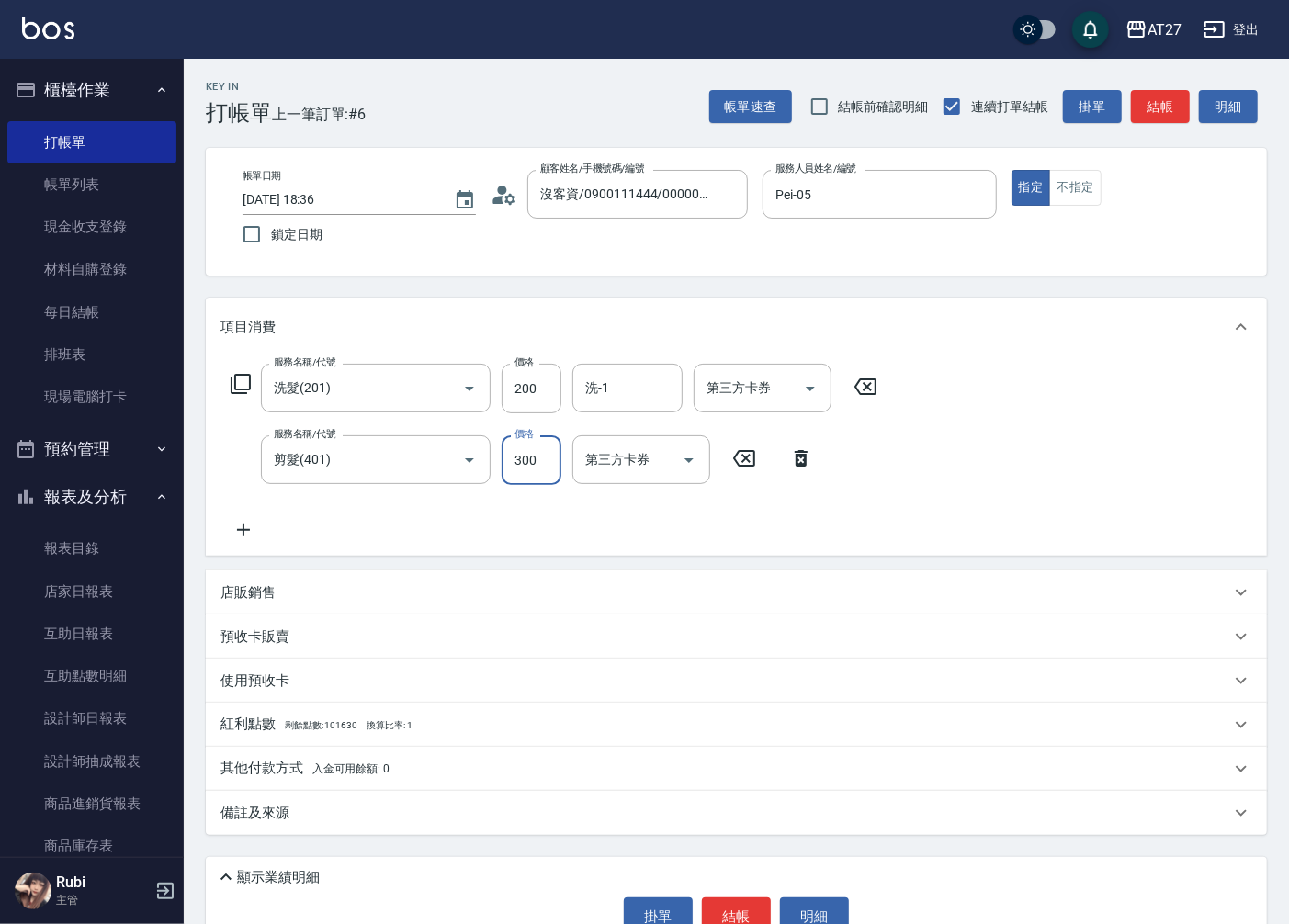
type input "300"
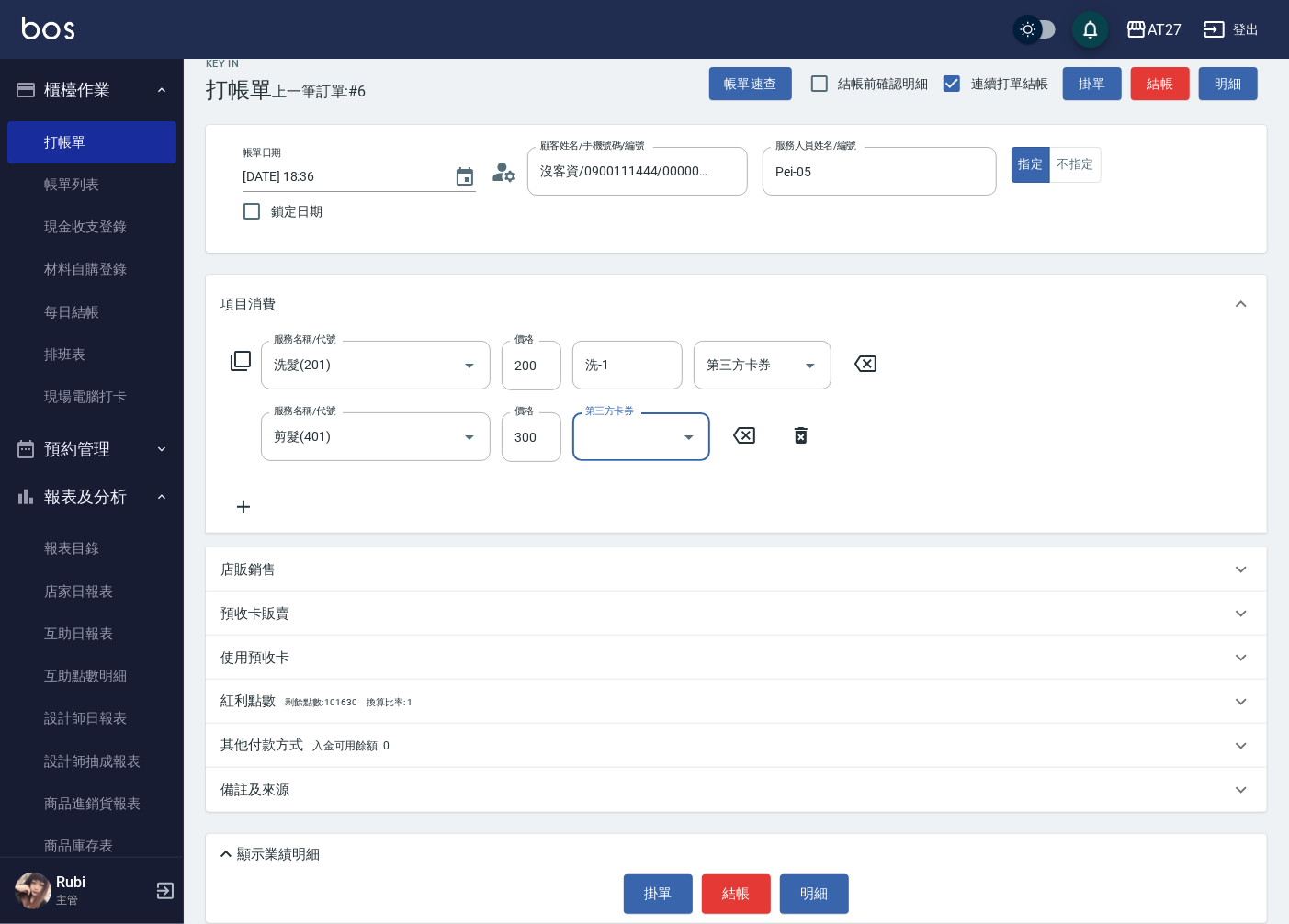
scroll to position [42, 0]
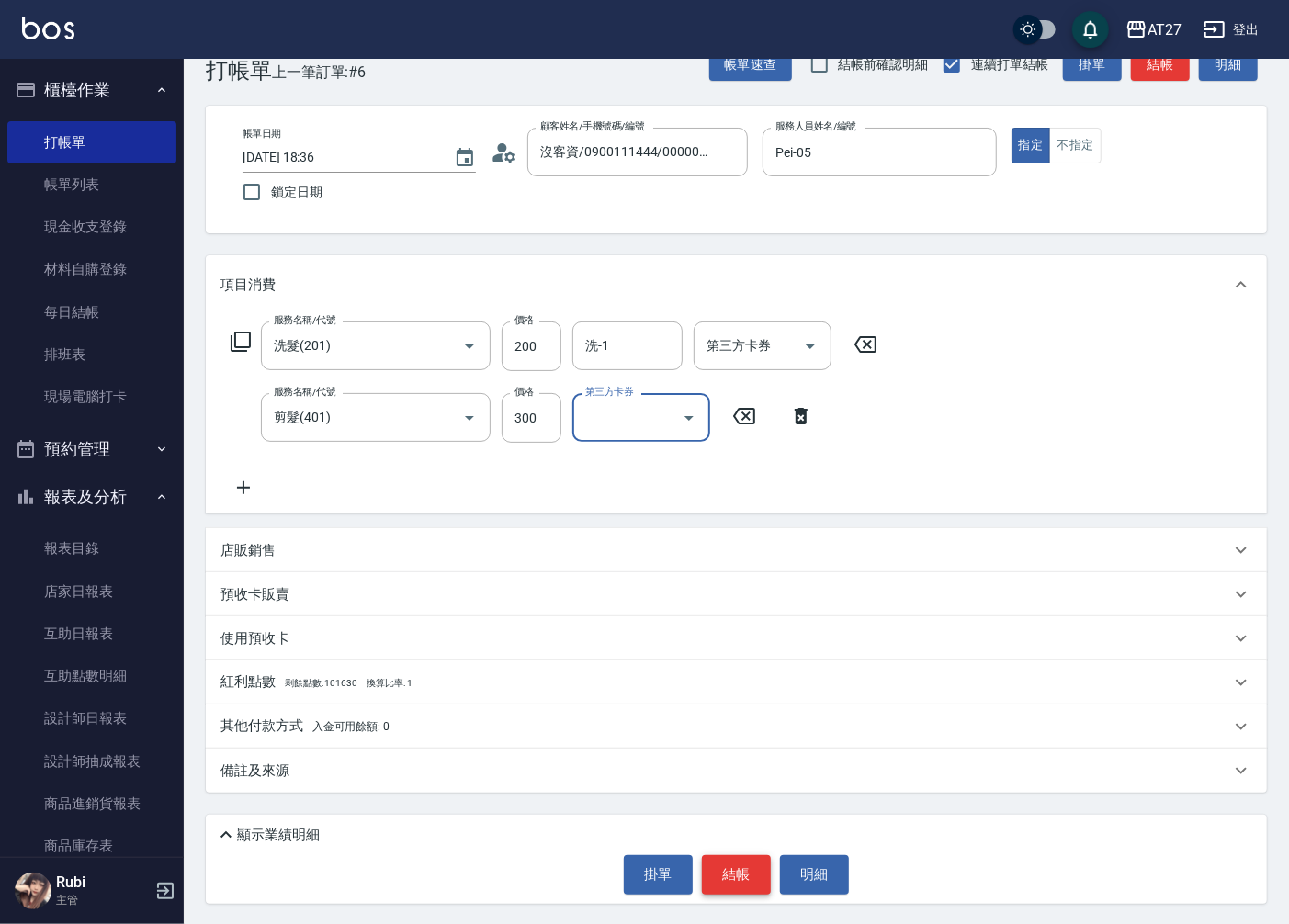
click at [733, 875] on button "結帳" at bounding box center [736, 874] width 69 height 38
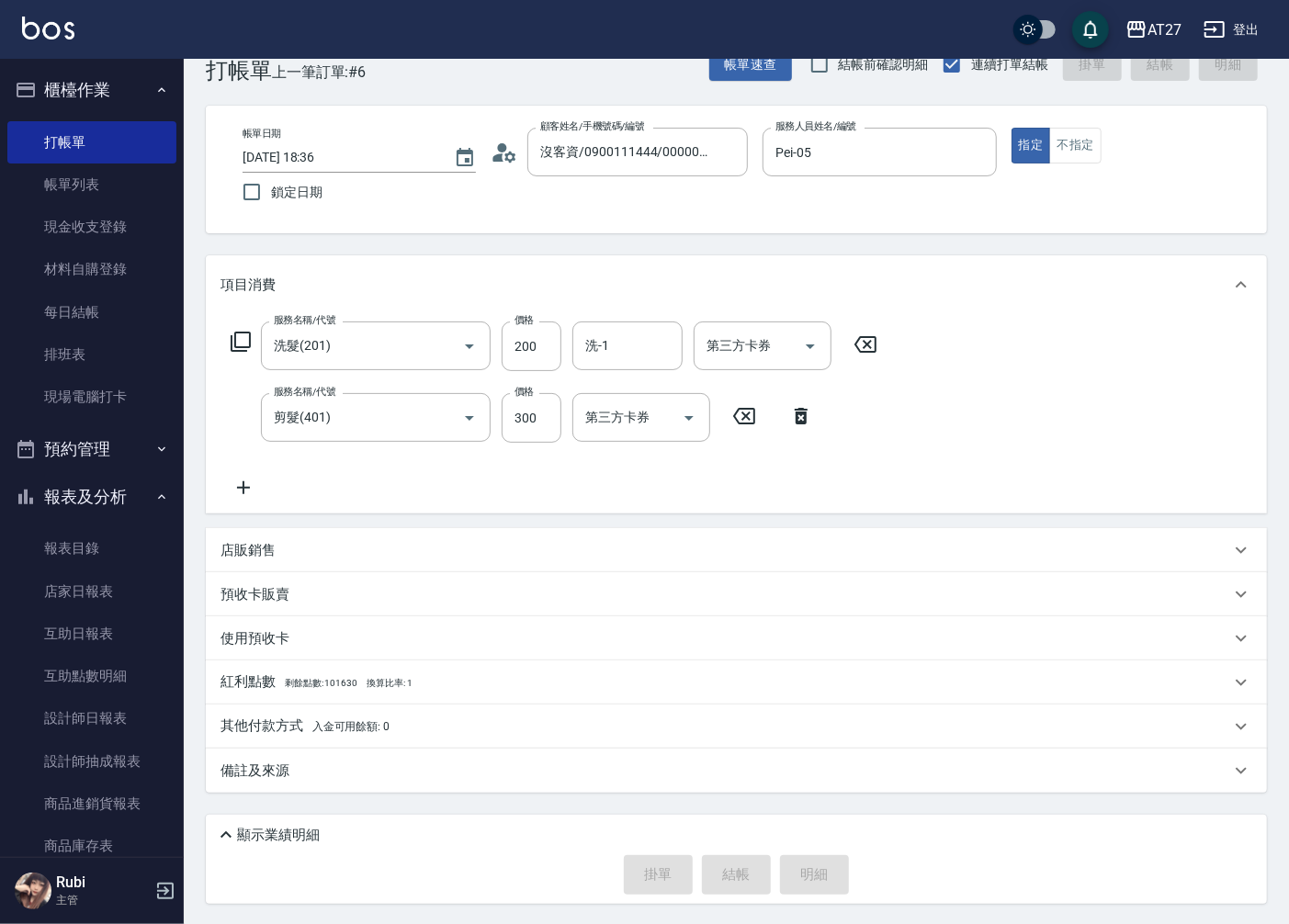
type input "[DATE] 18:37"
type input "0"
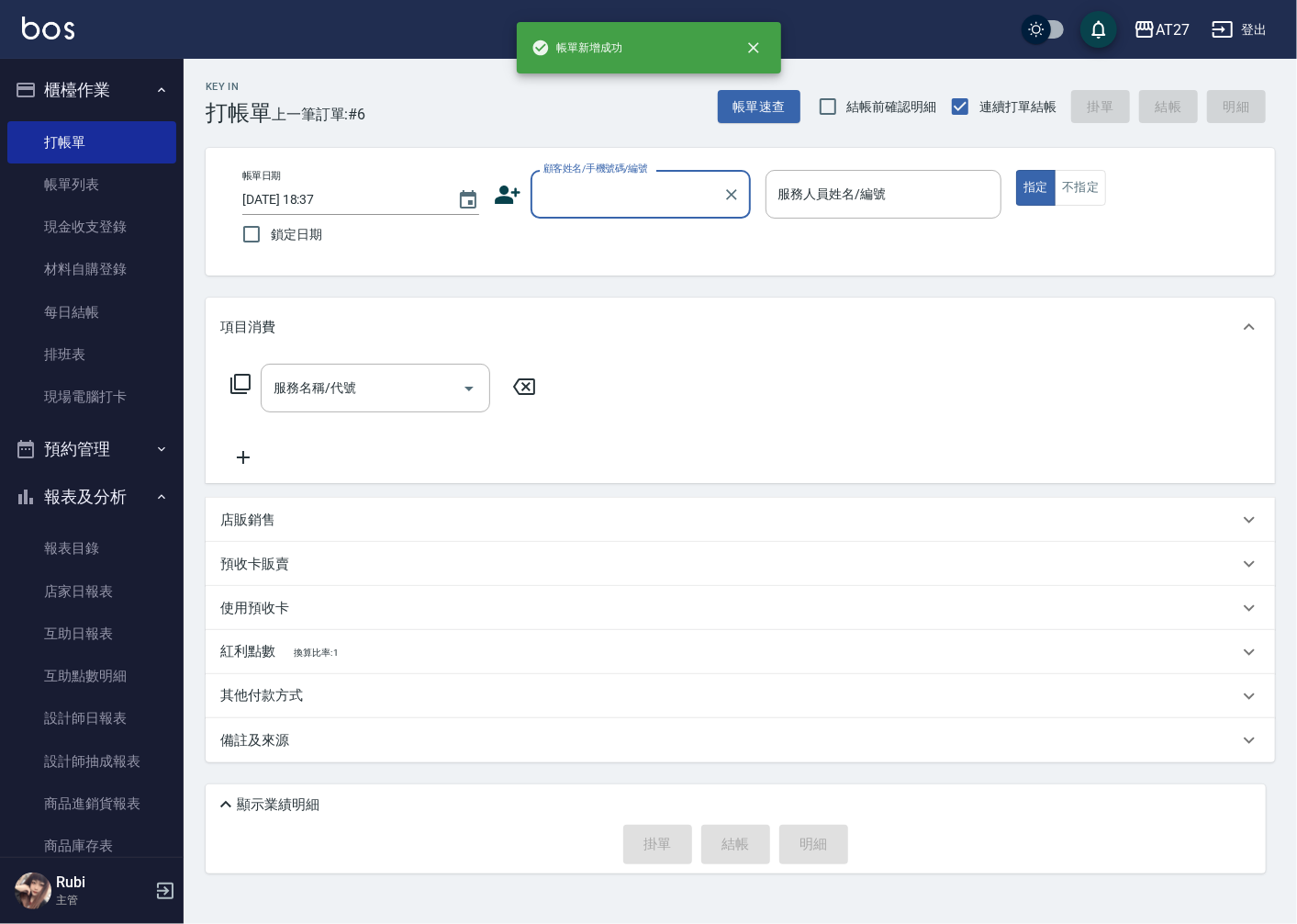
scroll to position [0, 0]
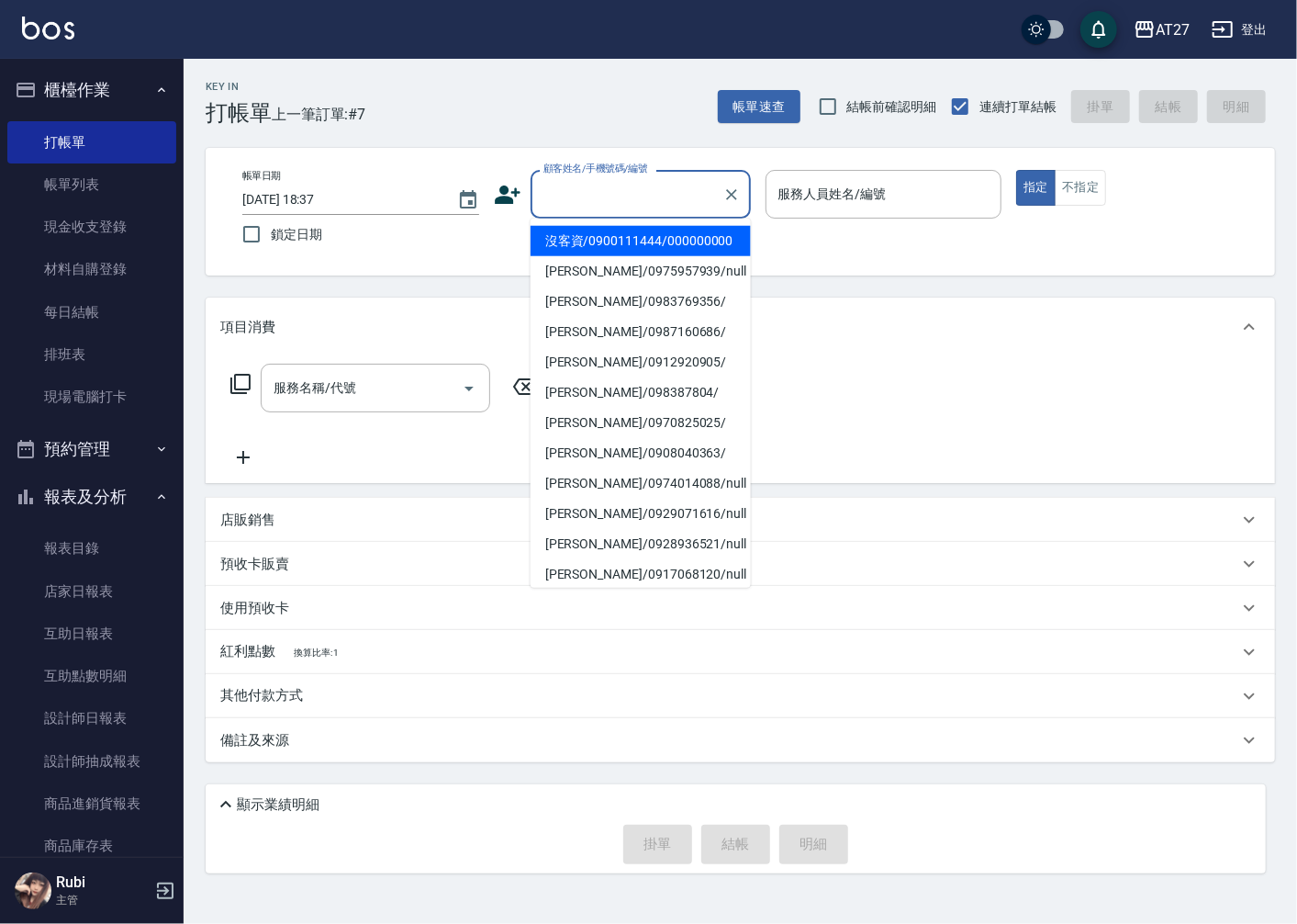
click at [653, 199] on input "顧客姓名/手機號碼/編號" at bounding box center [627, 194] width 176 height 32
click at [670, 256] on li "沒客資/0900111444/000000000" at bounding box center [641, 241] width 220 height 30
type input "沒客資/0900111444/000000000"
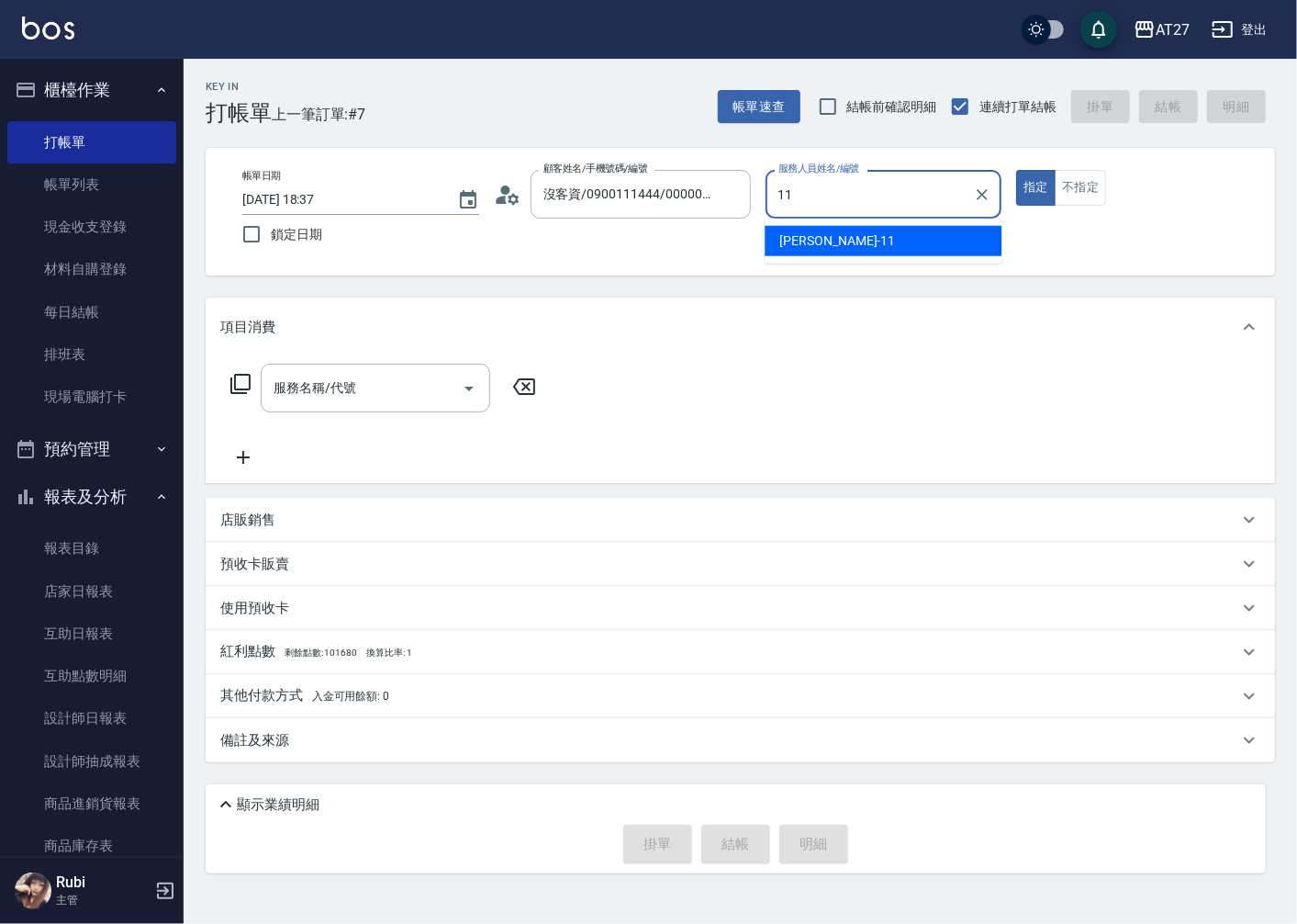
type input "[PERSON_NAME]-11"
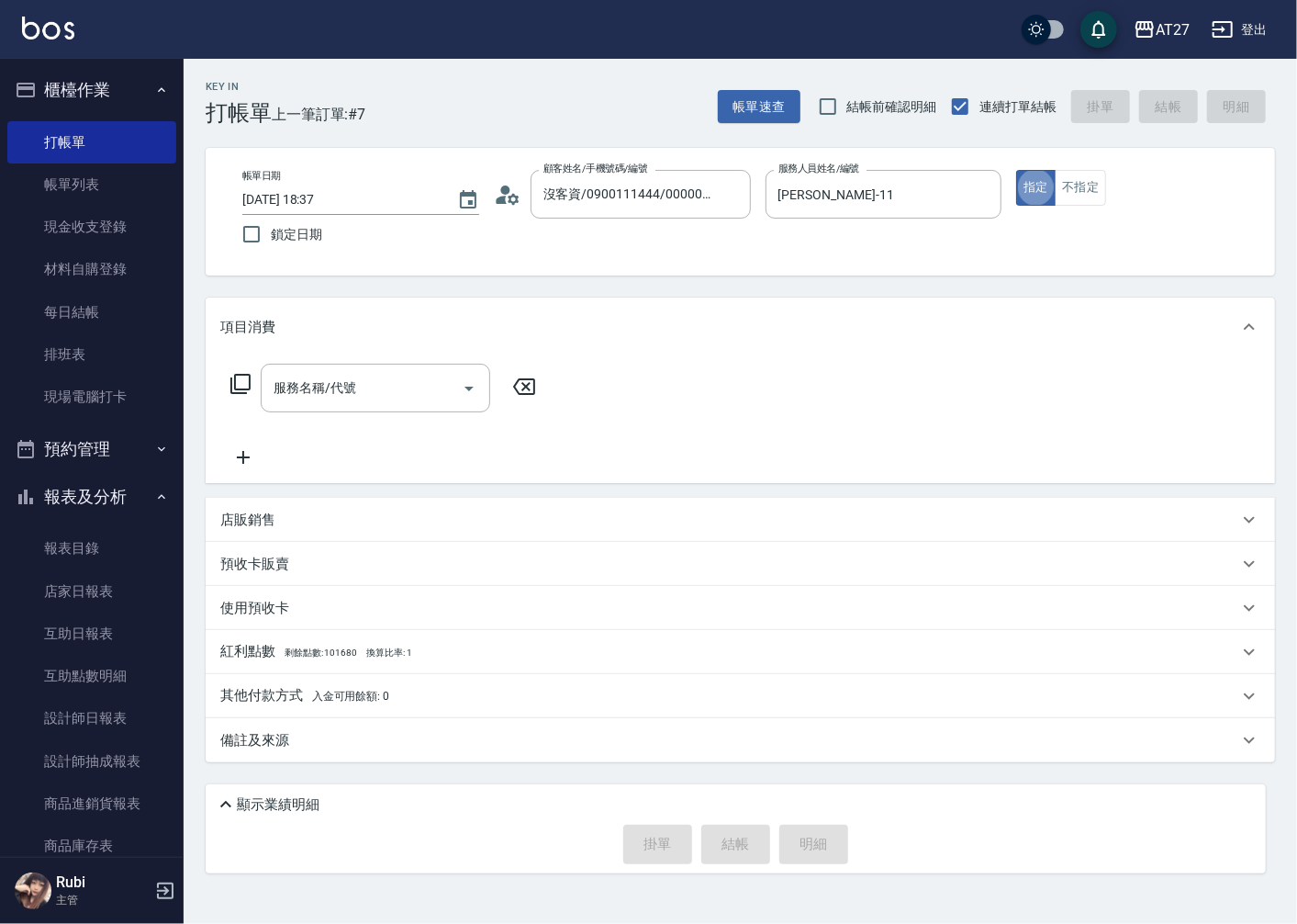
type button "true"
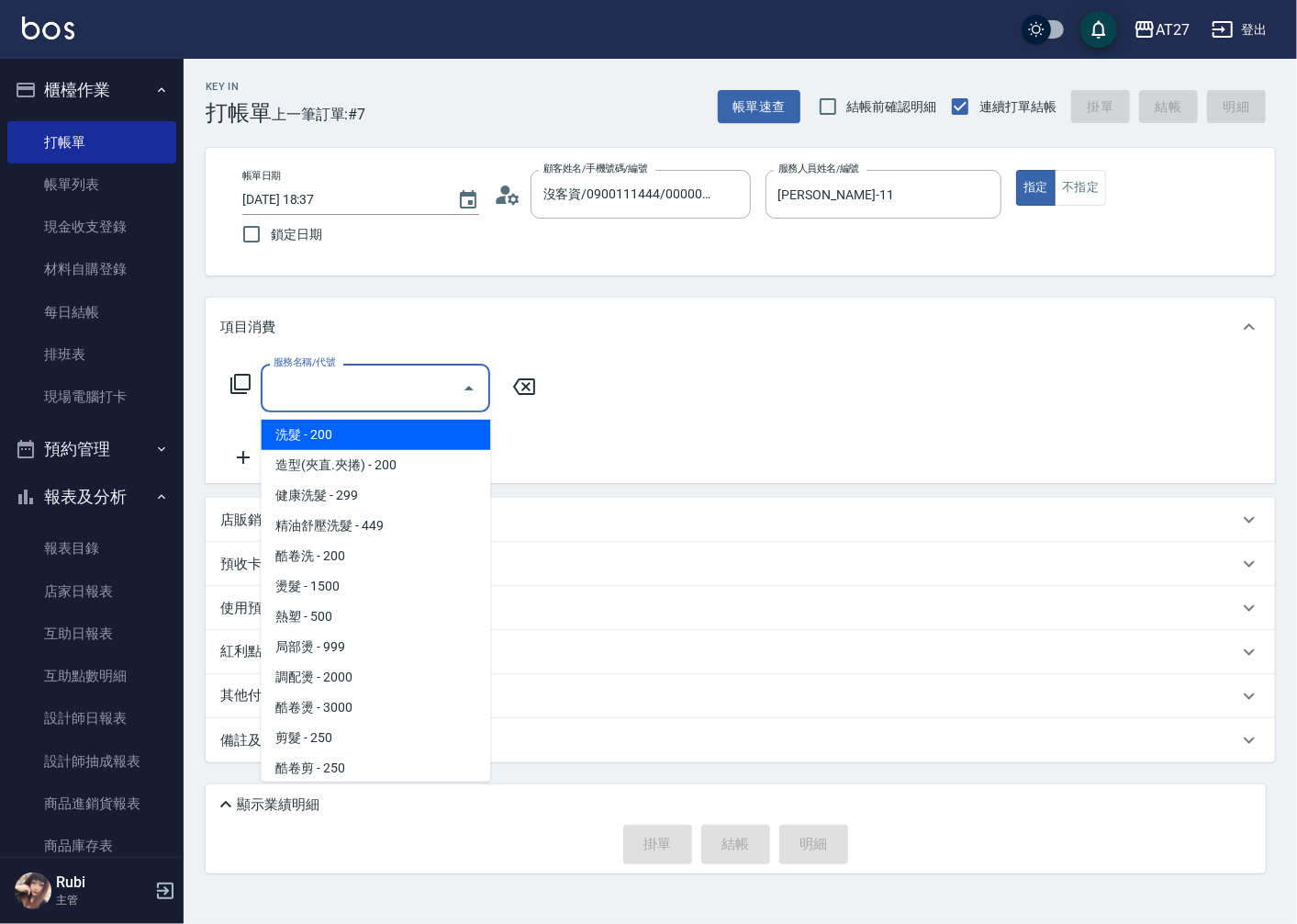
click at [424, 389] on input "服務名稱/代號" at bounding box center [362, 388] width 186 height 32
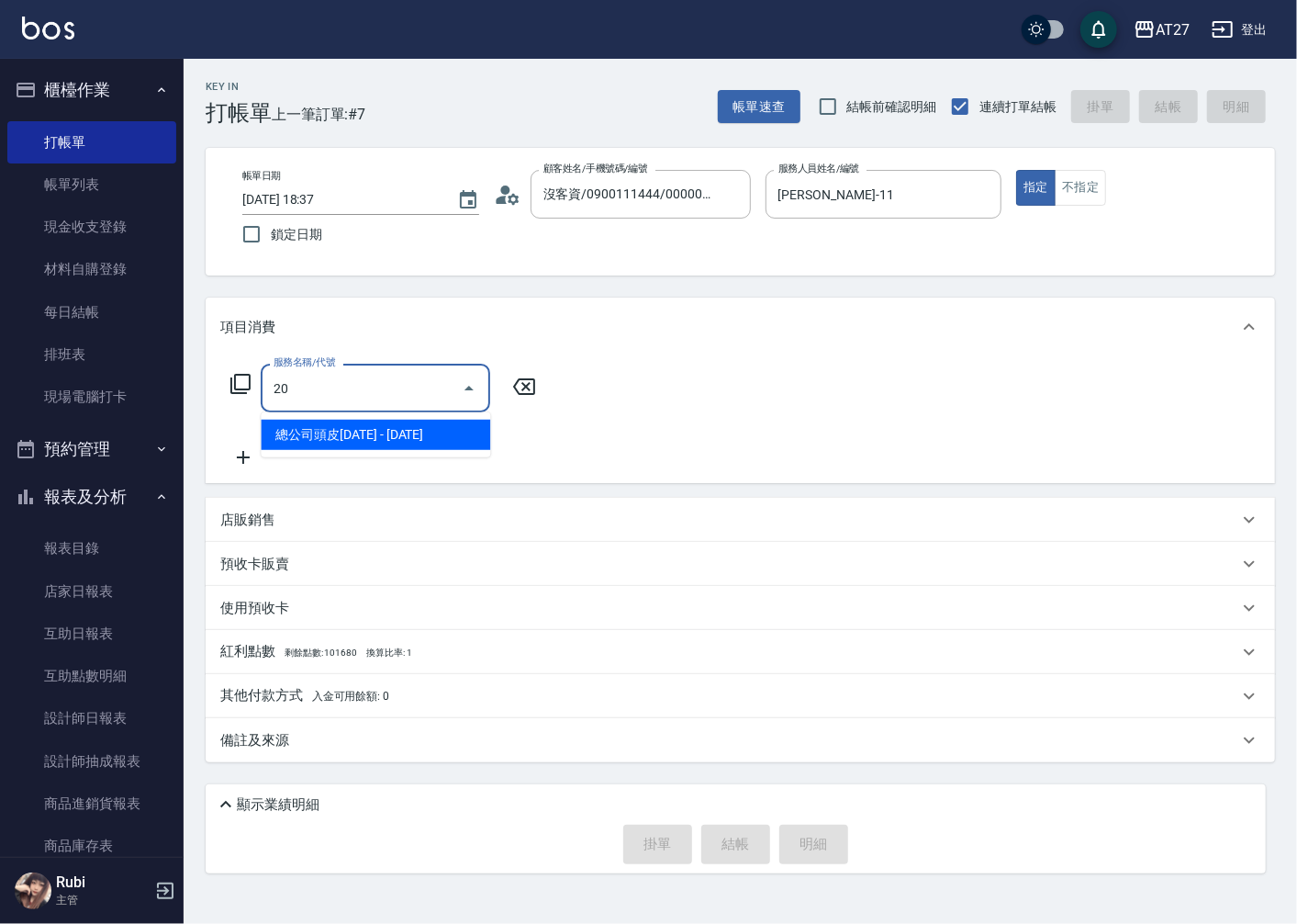
type input "204"
type input "40"
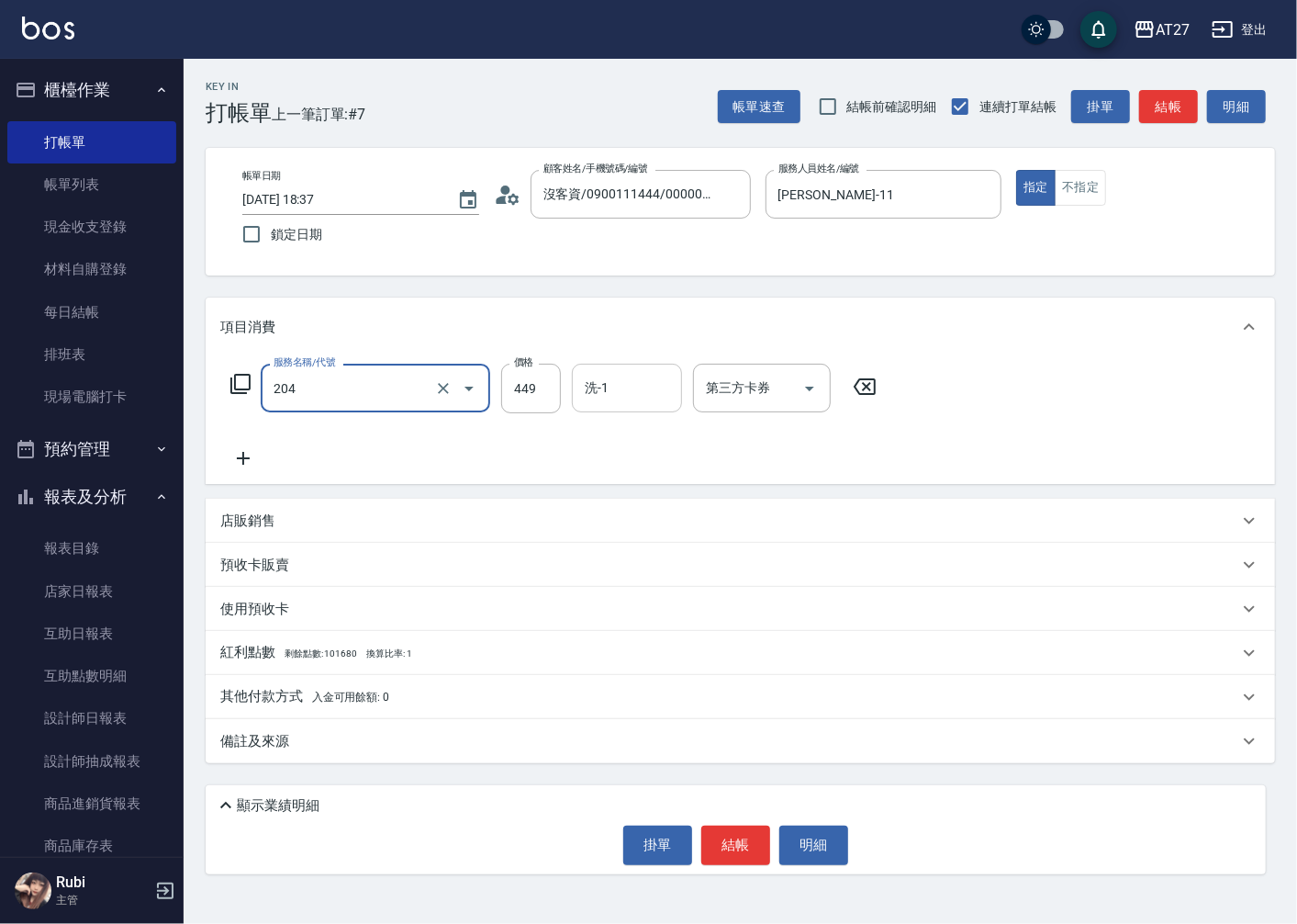
type input "精油舒壓洗髮(204)"
click at [631, 379] on input "洗-1" at bounding box center [627, 388] width 93 height 32
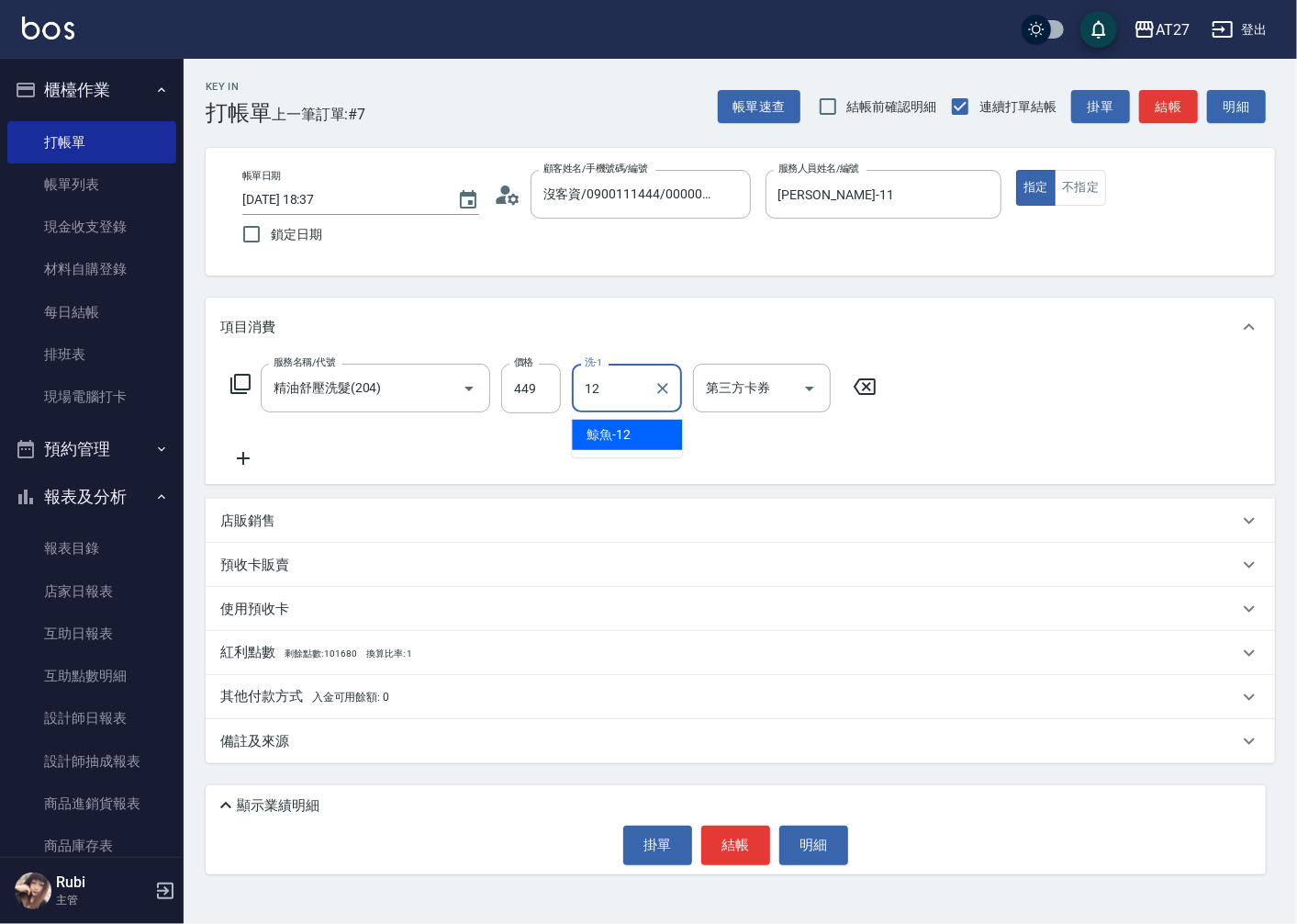
type input "鯨魚-12"
click at [1094, 195] on button "不指定" at bounding box center [1080, 187] width 51 height 35
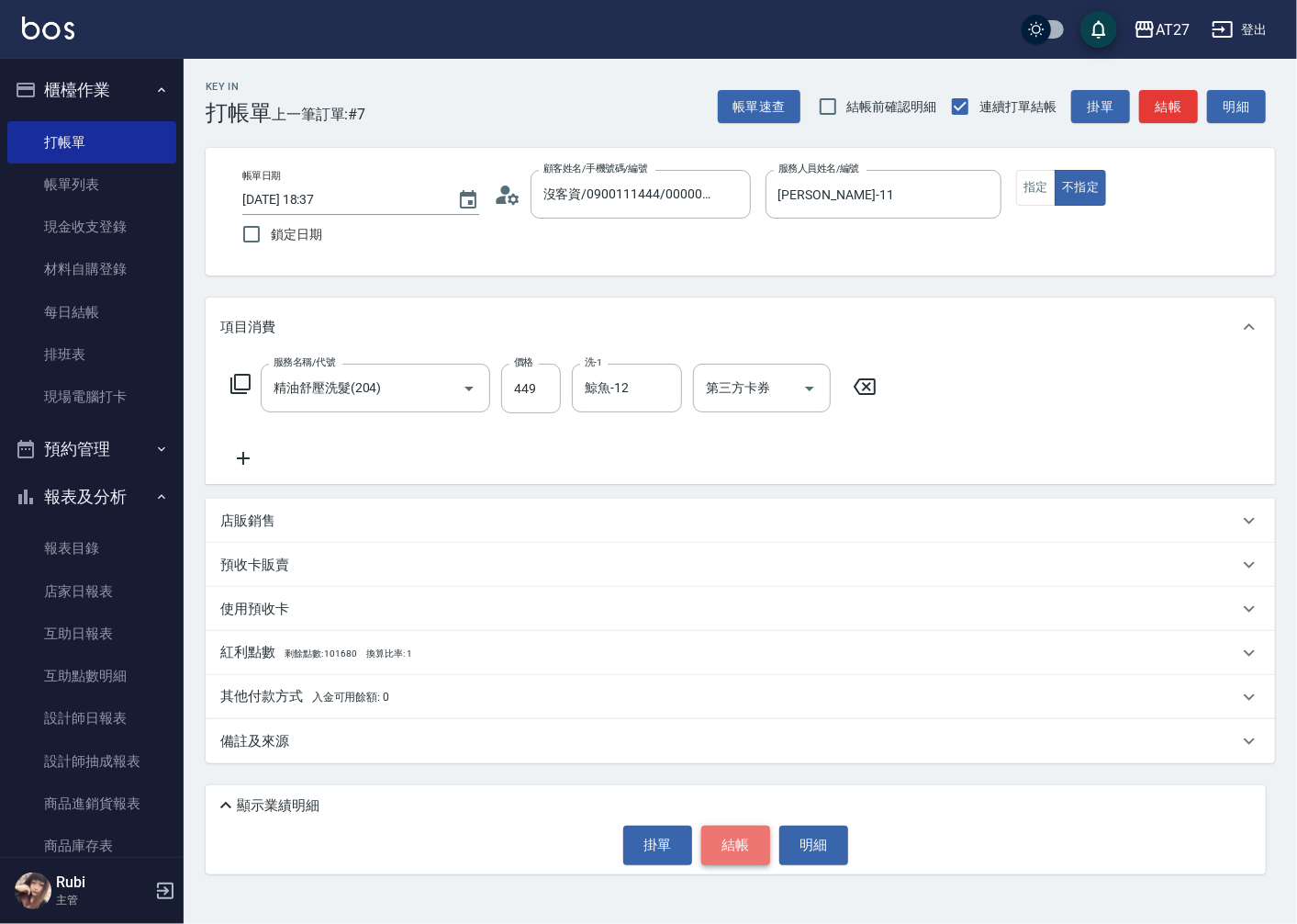
click at [729, 850] on button "結帳" at bounding box center [736, 844] width 69 height 38
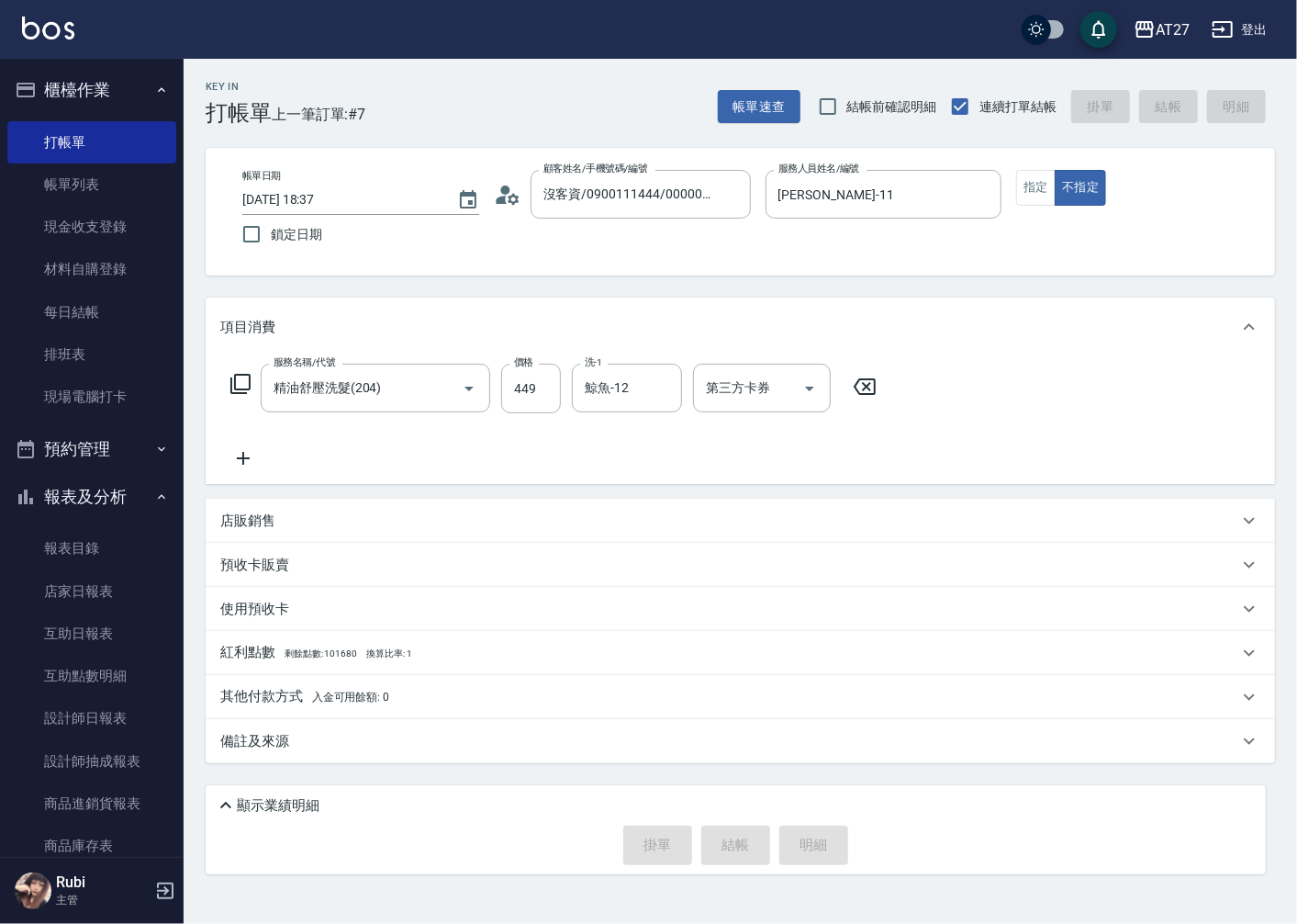
type input "[DATE] 18:53"
type input "0"
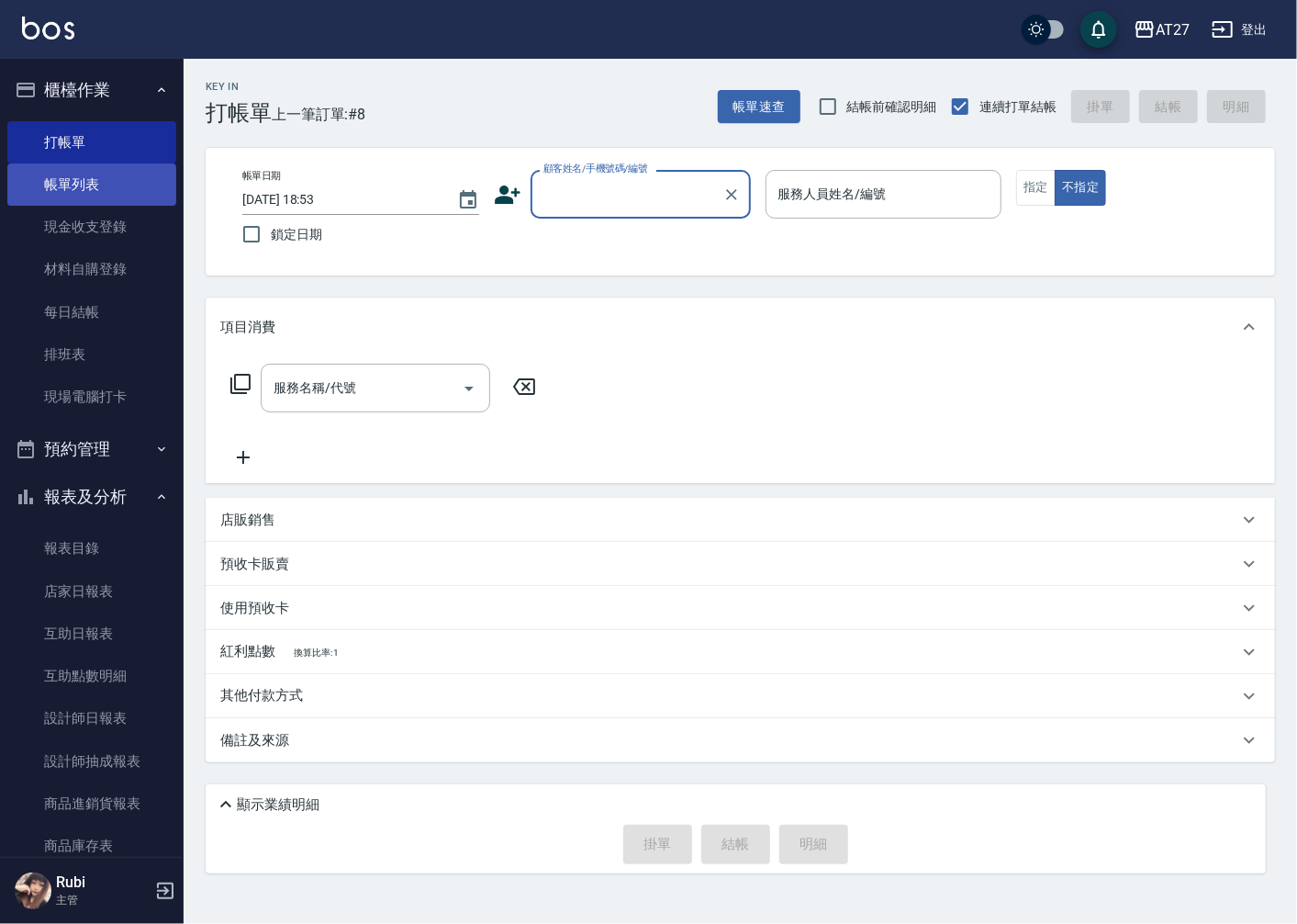
click at [107, 191] on link "帳單列表" at bounding box center [91, 184] width 169 height 42
